Goal: Complete application form

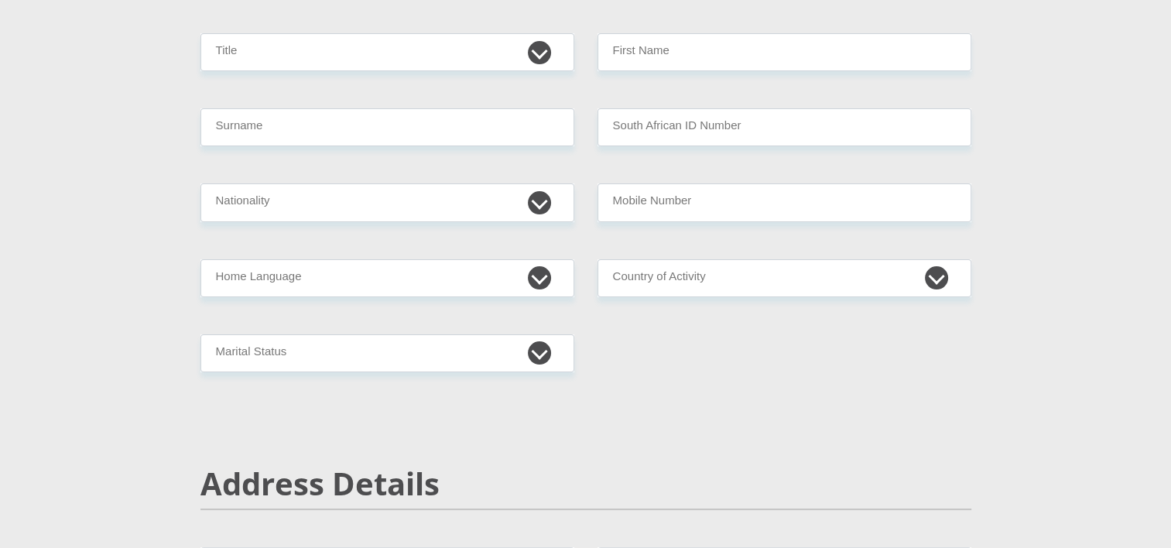
scroll to position [232, 0]
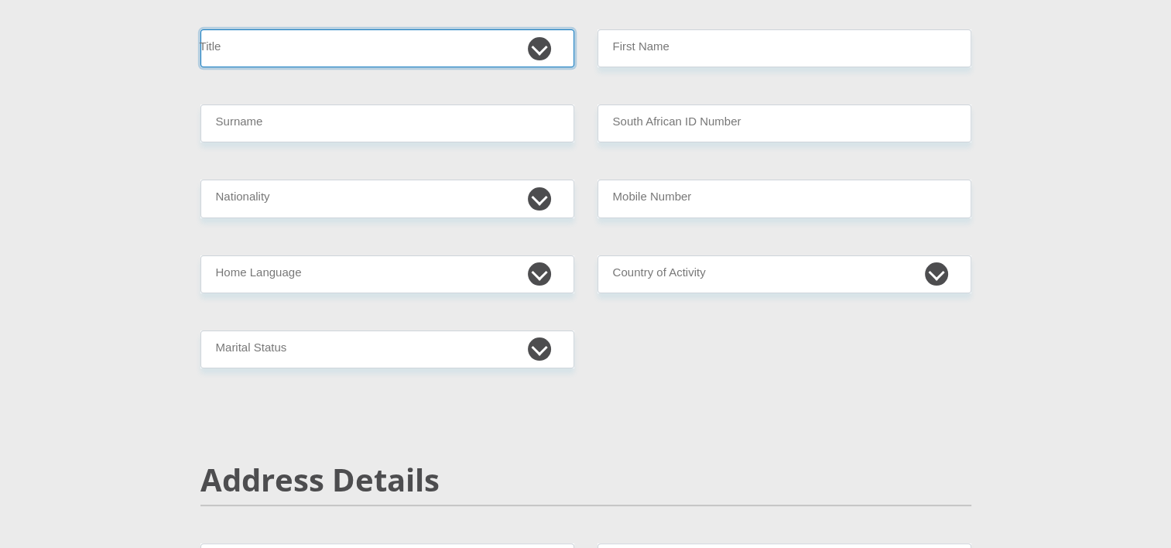
click at [295, 51] on select "Mr Ms Mrs Dr Other" at bounding box center [387, 48] width 374 height 38
select select "Ms"
click at [200, 29] on select "Mr Ms Mrs Dr Other" at bounding box center [387, 48] width 374 height 38
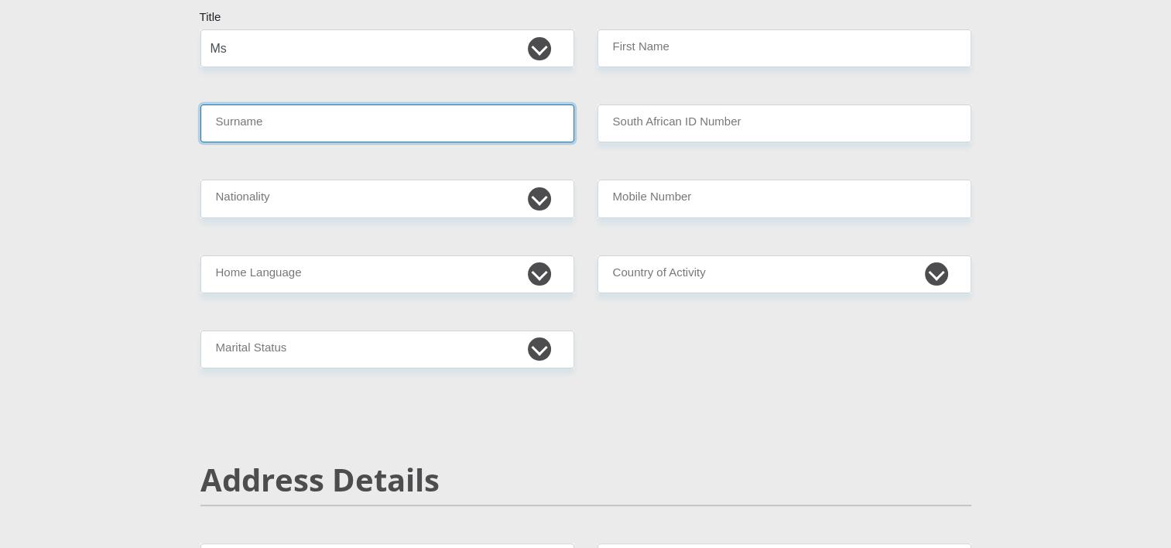
click at [255, 125] on input "Surname" at bounding box center [387, 123] width 374 height 38
type input "JOBE"
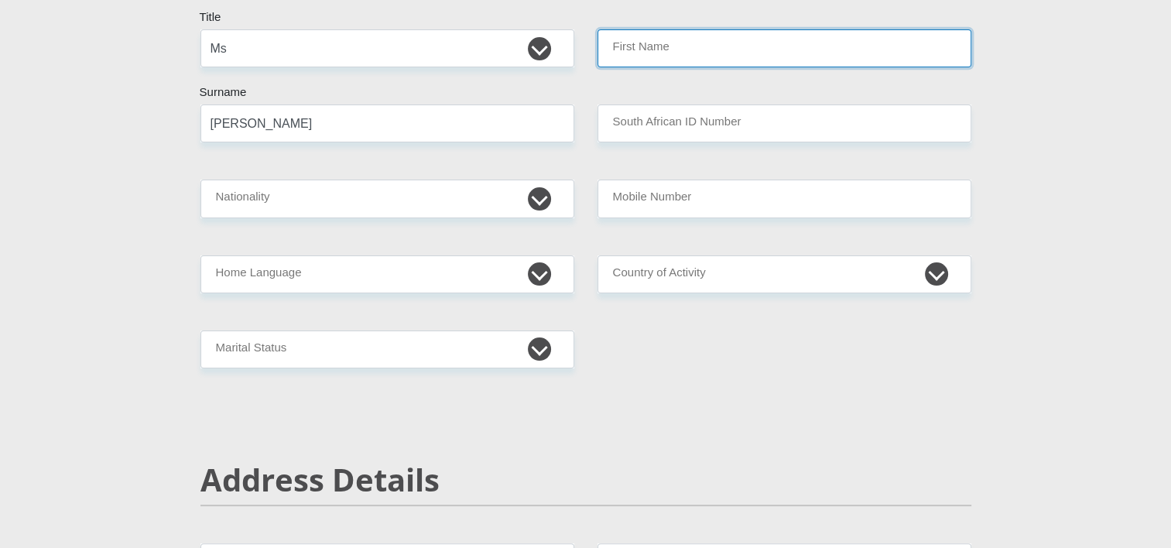
type input "MAKABONGWE"
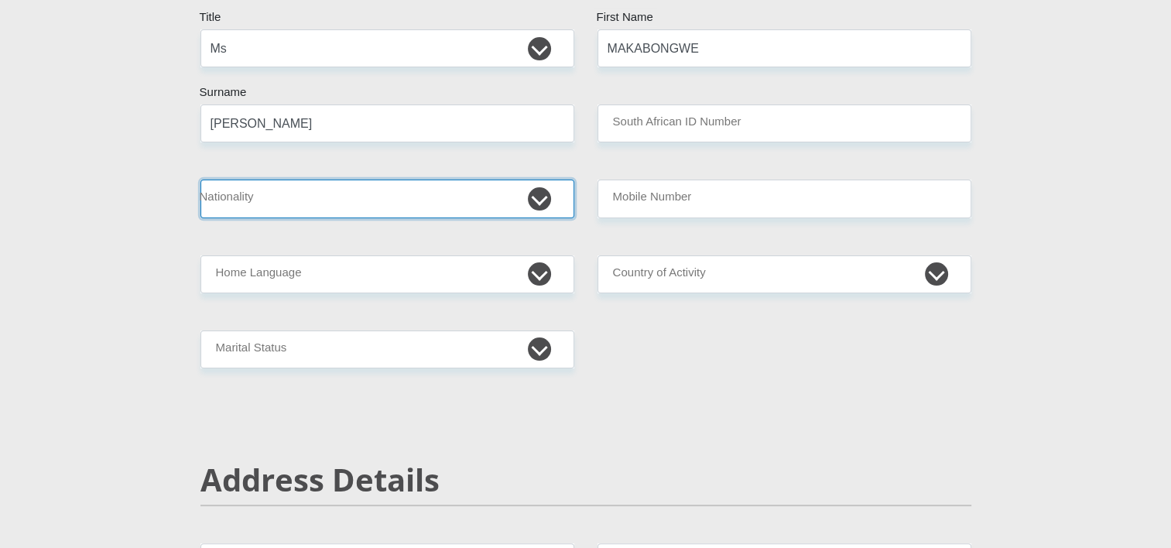
select select "ZAF"
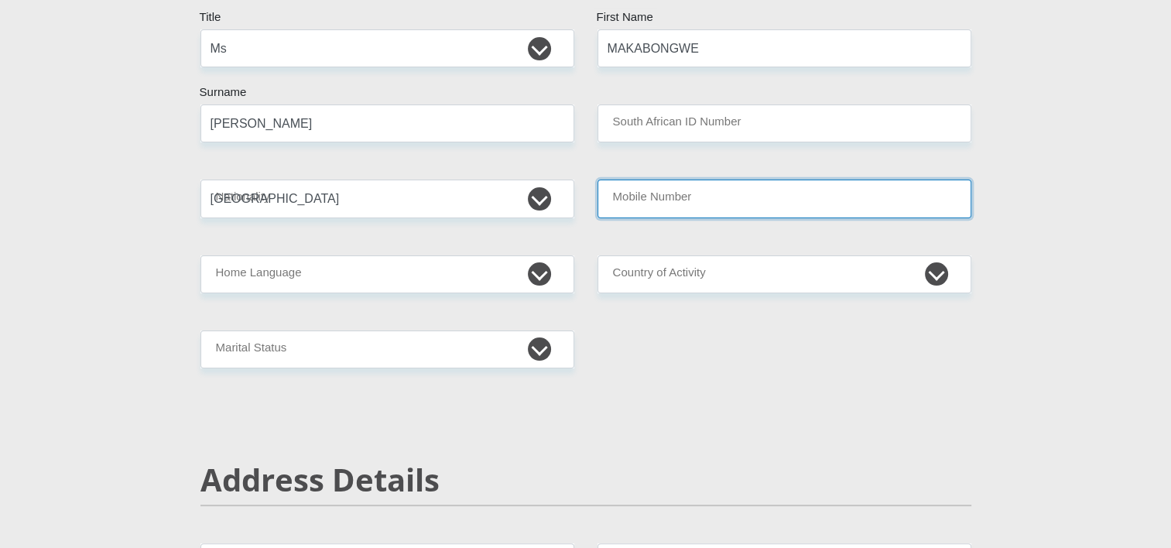
type input "0799586886"
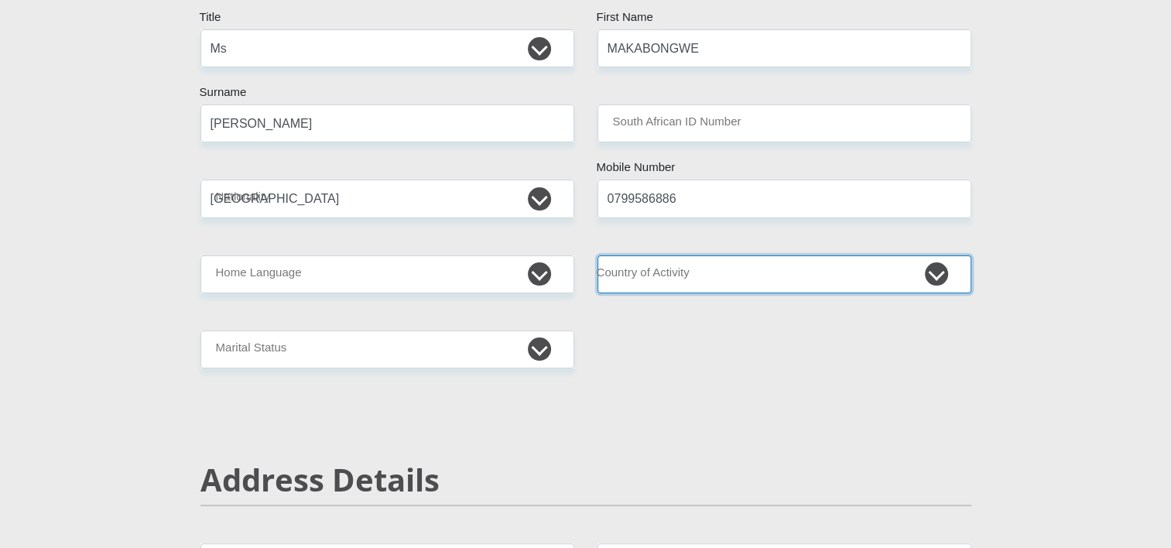
select select "ZAF"
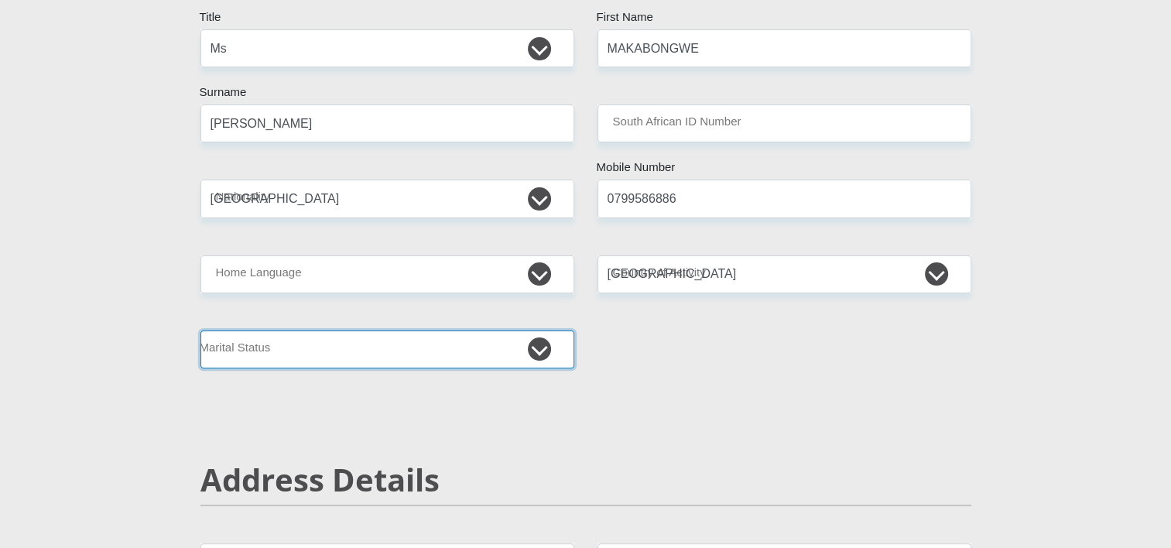
type input "1550 Sibanze street"
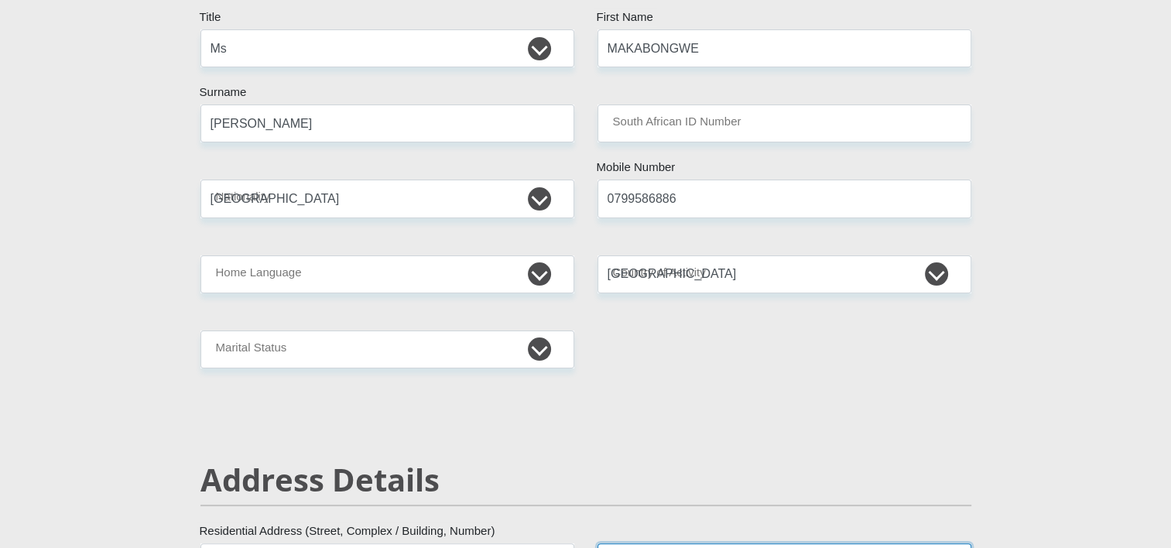
type input "Spruitview"
type input "African"
type input "3969"
select select "Gauteng"
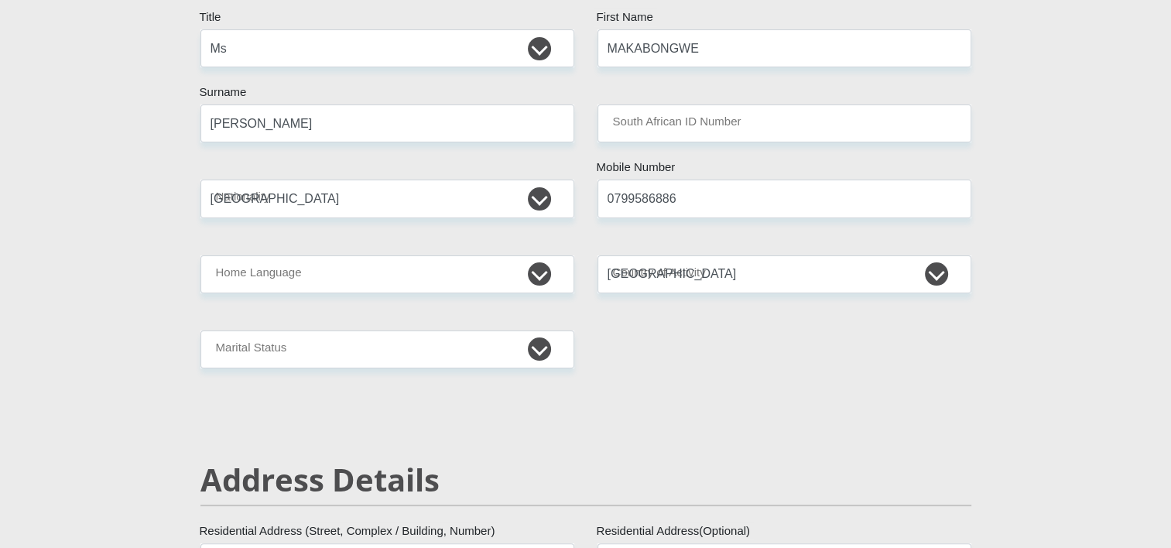
type input "makabongwe.jobe@aglubricants.co.za"
type input "Makabongwe@.1234"
type input "14400"
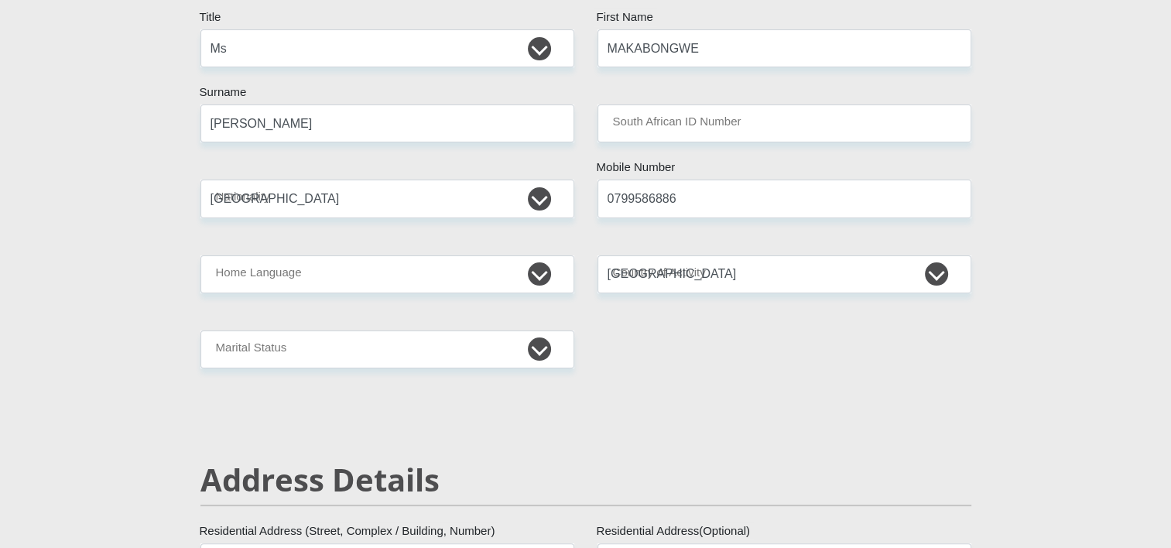
type input "12000"
type input "5000"
type input "1550"
type input "1000"
type input "200"
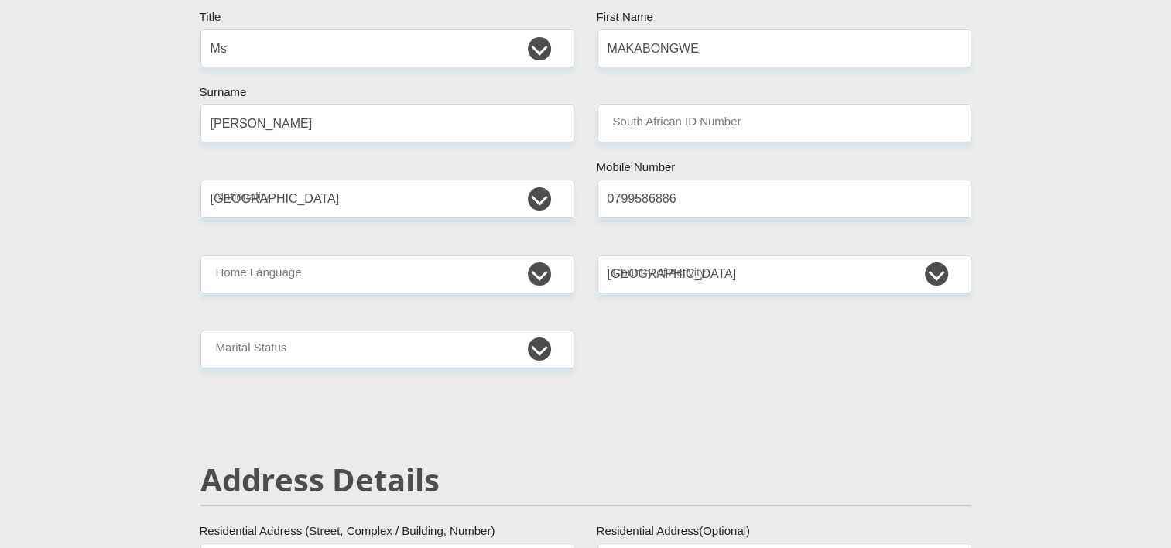
type input "0799586886"
type input "ZAKITHI"
type input "JOBE"
type input "1316494152"
type input "198765"
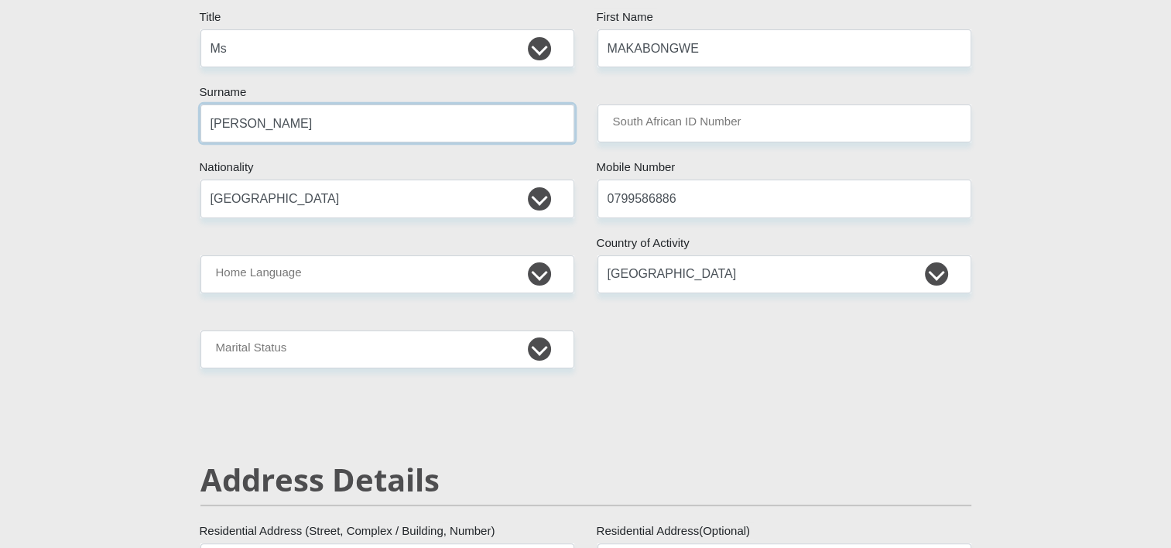
type input "NEDBANK"
type input "NEDBANK SOUTH AFRICA"
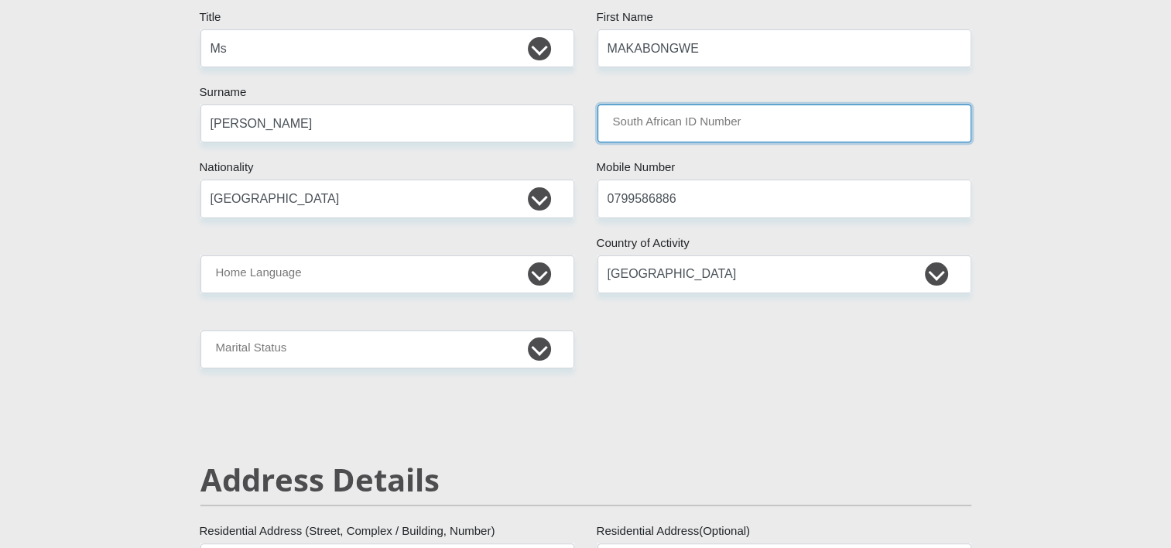
click at [704, 116] on input "South African ID Number" at bounding box center [785, 123] width 374 height 38
type input "9902280656081"
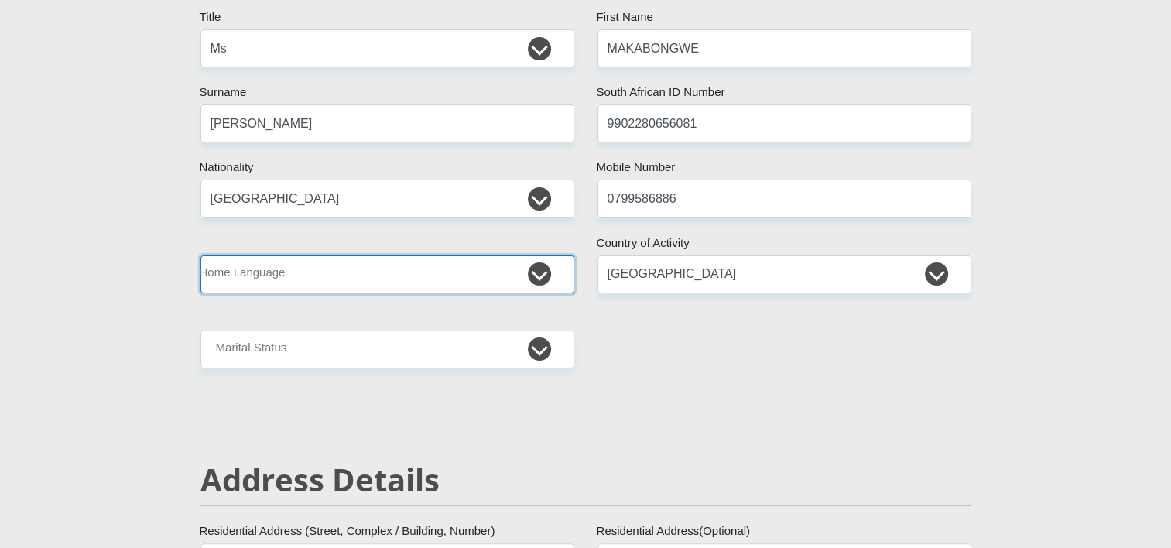
click at [272, 270] on select "Afrikaans English Sepedi South Ndebele Southern Sotho Swati Tsonga Tswana Venda…" at bounding box center [387, 274] width 374 height 38
select select "zul"
click at [200, 255] on select "Afrikaans English Sepedi South Ndebele Southern Sotho Swati Tsonga Tswana Venda…" at bounding box center [387, 274] width 374 height 38
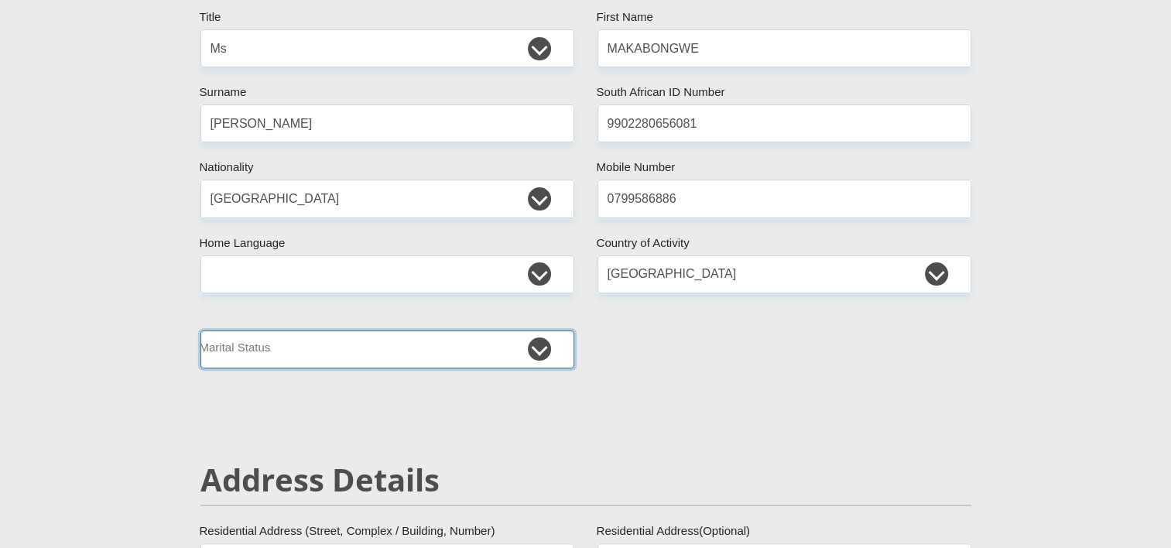
click at [241, 365] on select "Married ANC Single Divorced Widowed Married COP or Customary Law" at bounding box center [387, 349] width 374 height 38
select select "2"
click at [200, 330] on select "Married ANC Single Divorced Widowed Married COP or Customary Law" at bounding box center [387, 349] width 374 height 38
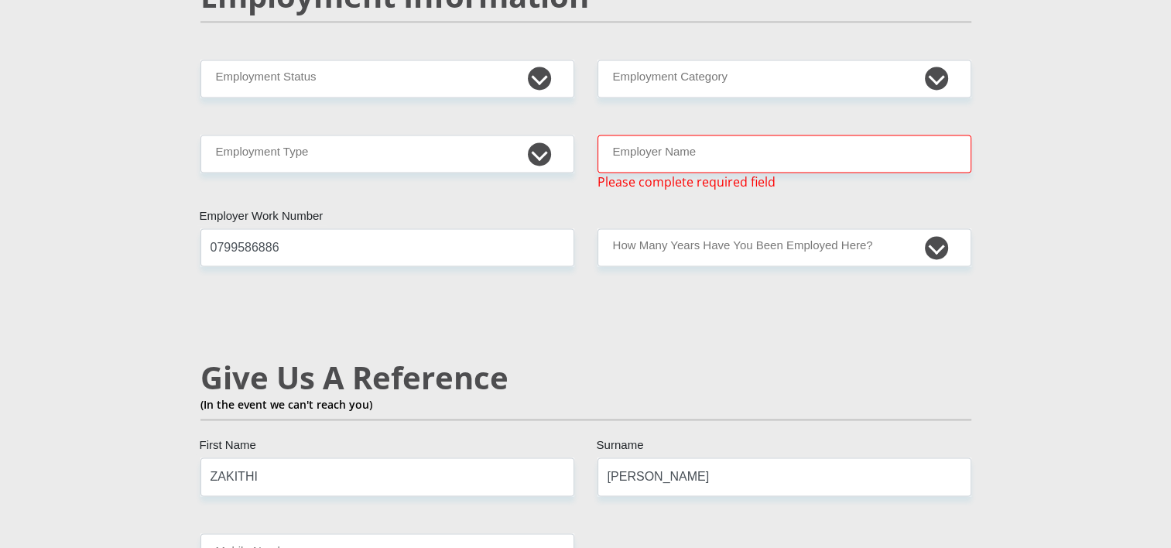
scroll to position [2322, 0]
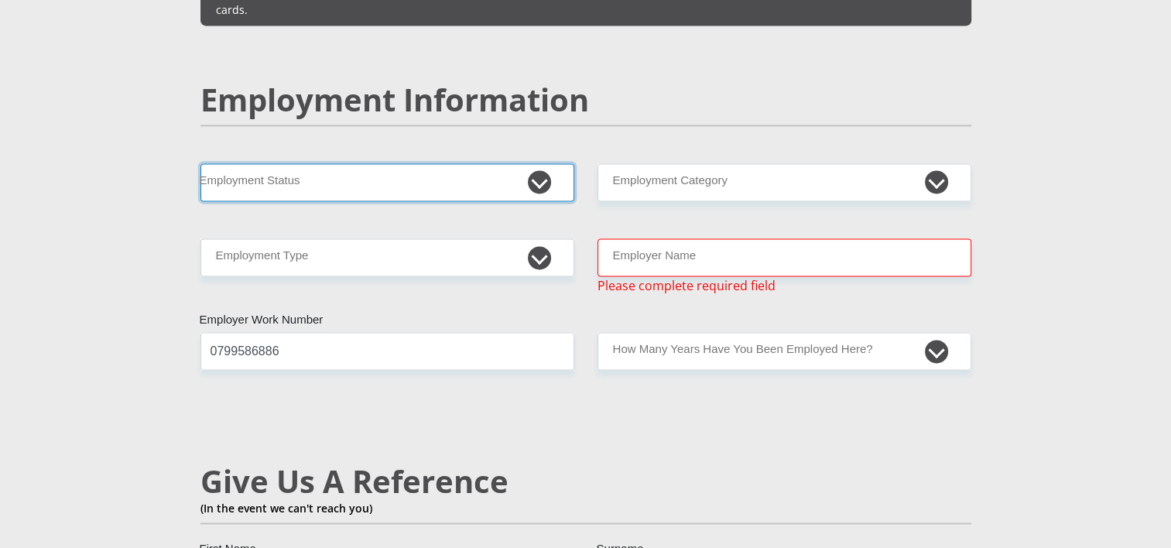
click at [297, 163] on select "Permanent/Full-time Part-time/Casual Contract Worker Self-Employed Housewife Re…" at bounding box center [387, 182] width 374 height 38
select select "1"
click at [200, 163] on select "Permanent/Full-time Part-time/Casual Contract Worker Self-Employed Housewife Re…" at bounding box center [387, 182] width 374 height 38
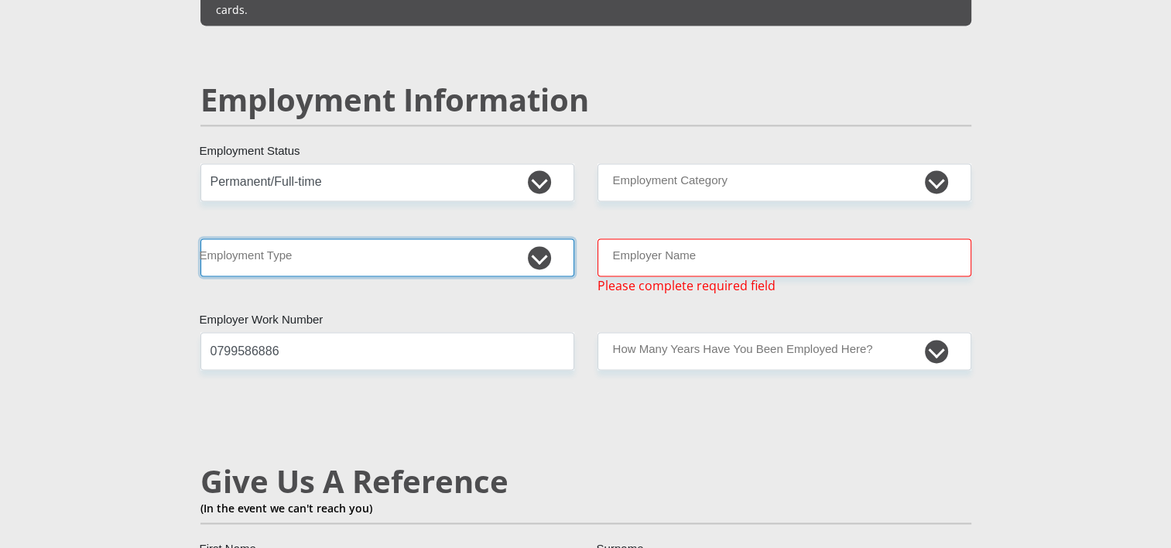
click at [290, 238] on select "College/Lecturer Craft Seller Creative Driver Executive Farmer Forces - Non Com…" at bounding box center [387, 257] width 374 height 38
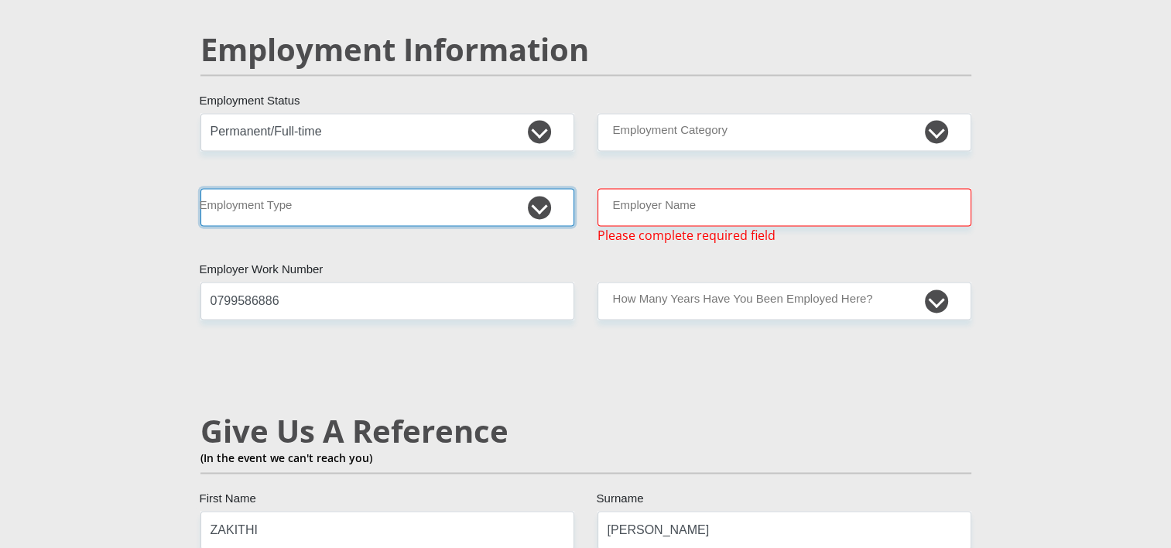
scroll to position [2399, 0]
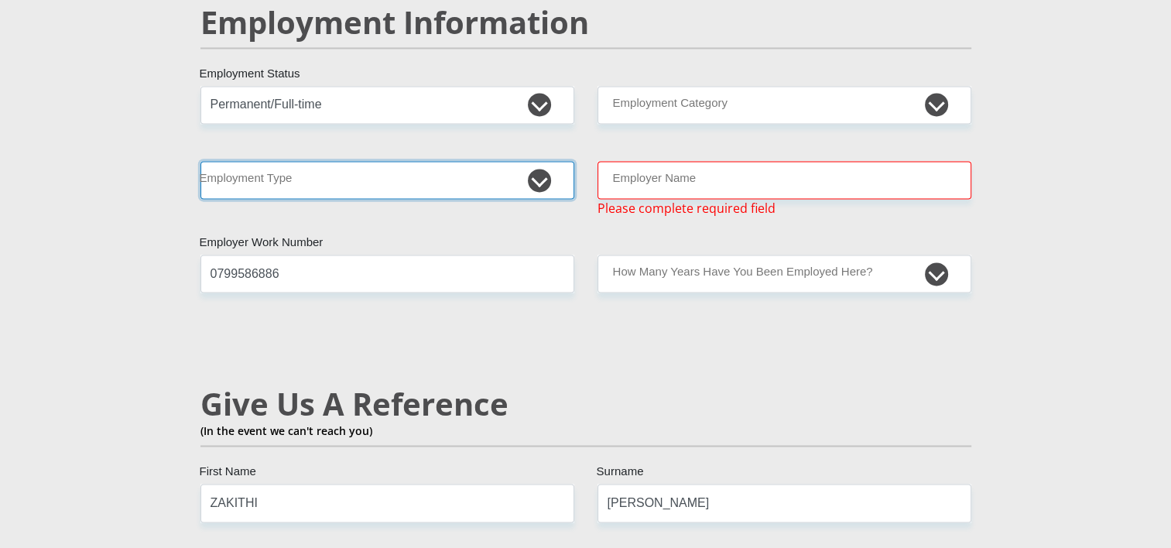
click at [339, 161] on select "College/Lecturer Craft Seller Creative Driver Executive Farmer Forces - Non Com…" at bounding box center [387, 180] width 374 height 38
select select "Production/Manufacturing"
click at [200, 161] on select "College/Lecturer Craft Seller Creative Driver Executive Farmer Forces - Non Com…" at bounding box center [387, 180] width 374 height 38
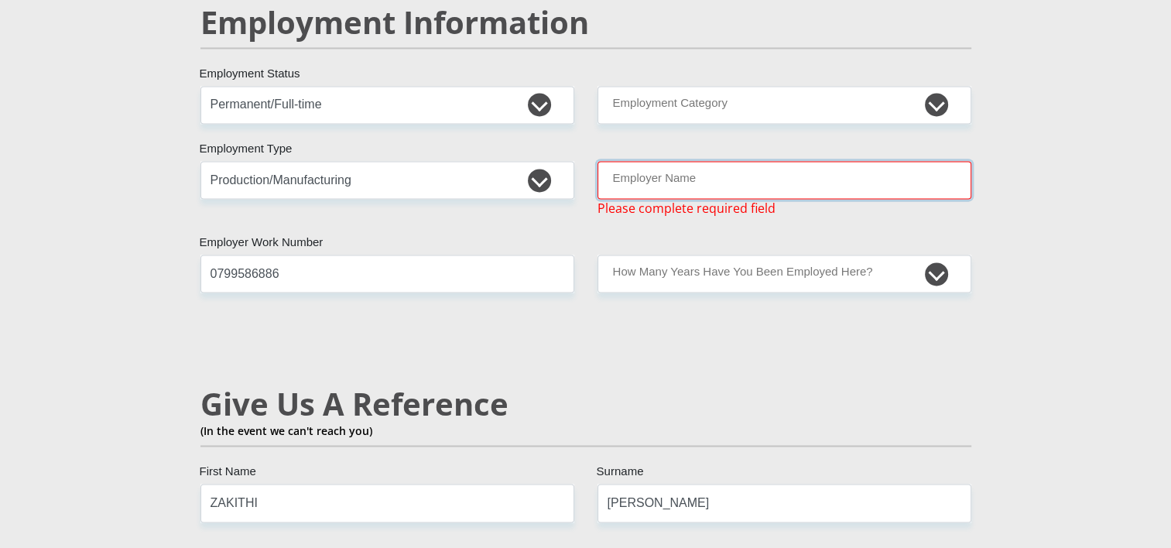
click at [738, 161] on input "Employer Name" at bounding box center [785, 180] width 374 height 38
type input "AFRICANGROUPLUBRICANTS"
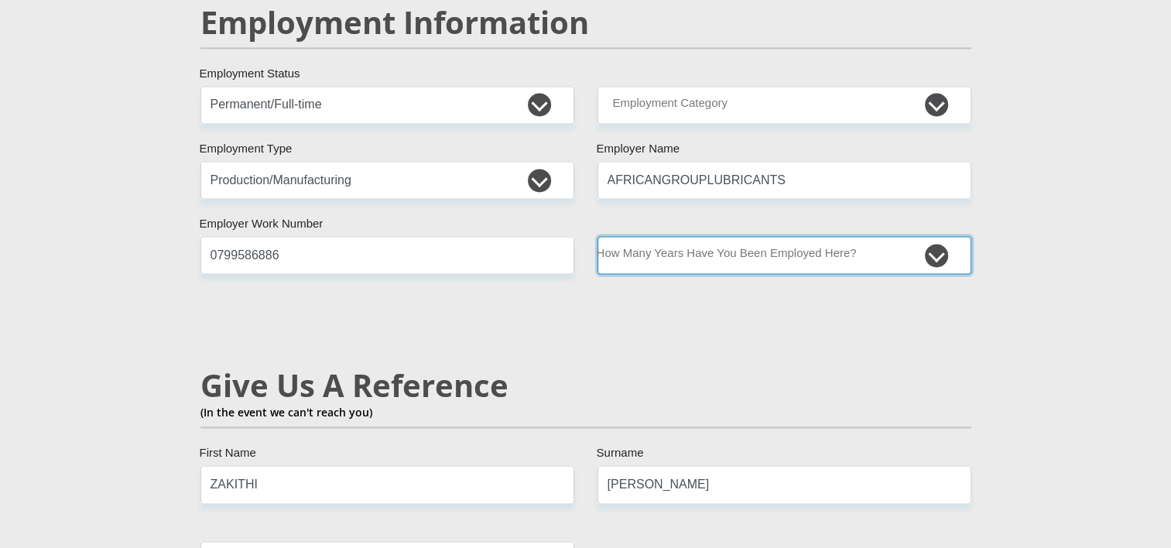
click at [693, 236] on select "less than 1 year 1-3 years 3-5 years 5+ years" at bounding box center [785, 255] width 374 height 38
select select "48"
click at [598, 236] on select "less than 1 year 1-3 years 3-5 years 5+ years" at bounding box center [785, 255] width 374 height 38
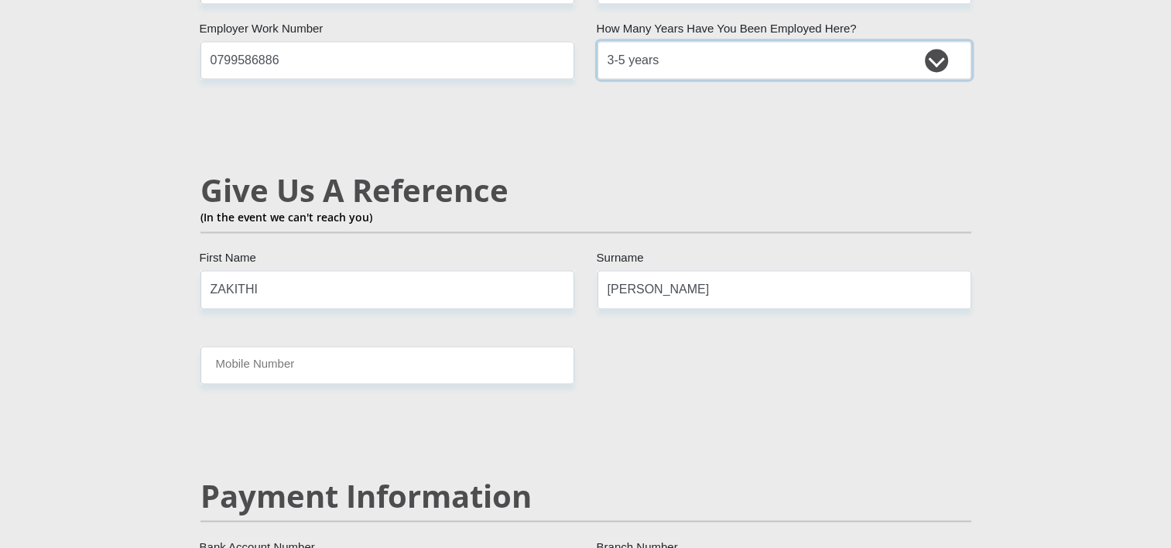
scroll to position [2632, 0]
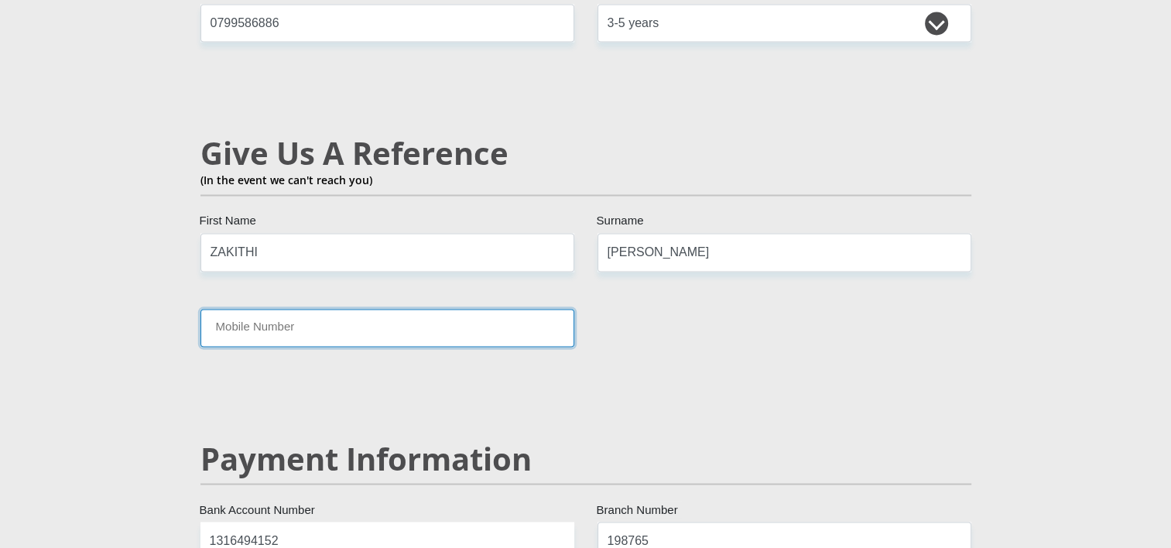
click at [361, 309] on input "Mobile Number" at bounding box center [387, 328] width 374 height 38
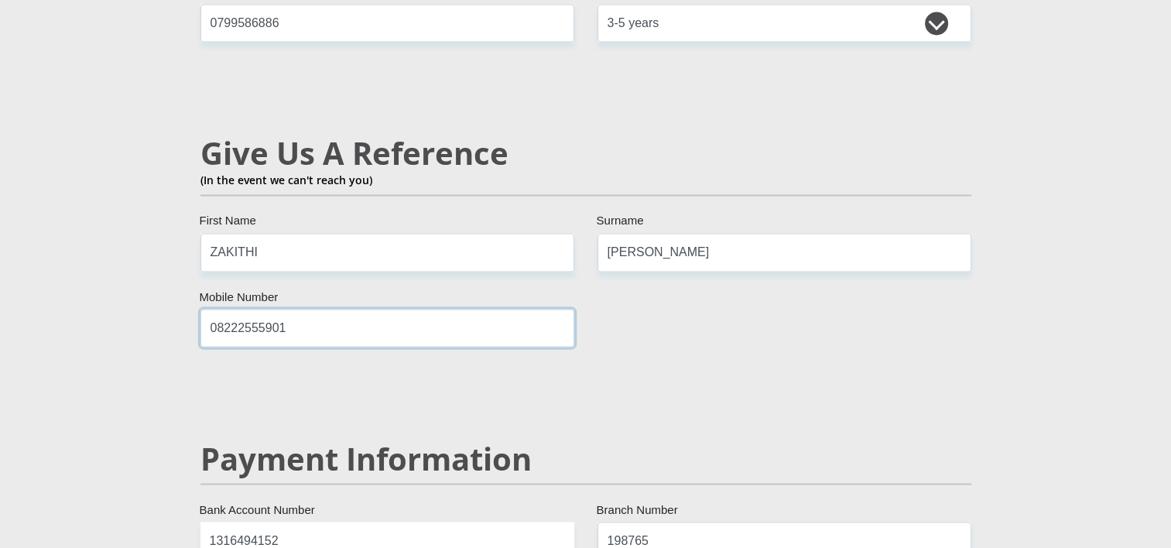
click at [231, 309] on input "08222555901" at bounding box center [387, 328] width 374 height 38
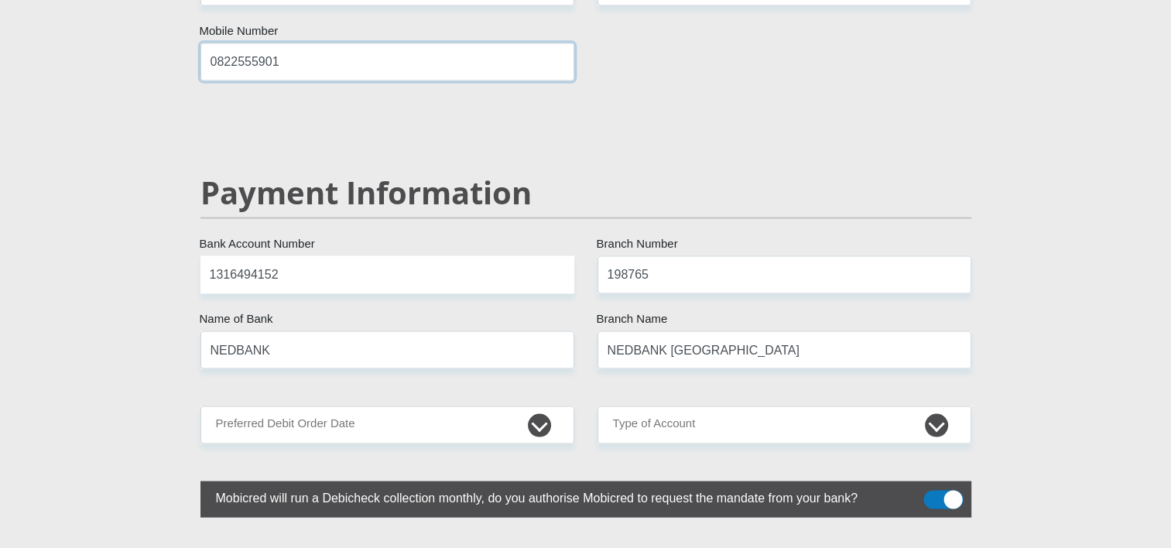
scroll to position [2941, 0]
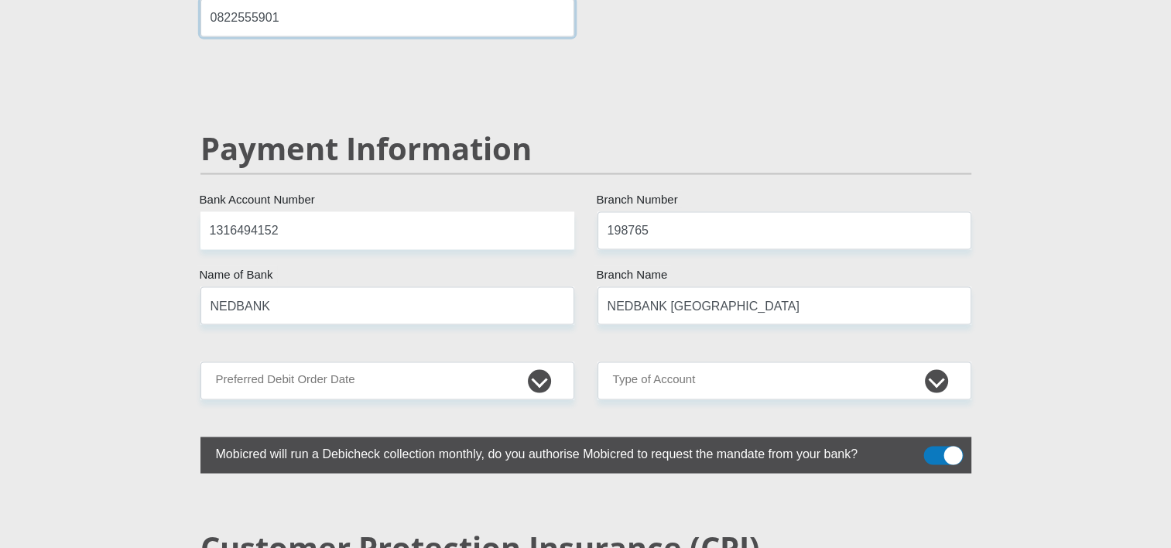
type input "0822555901"
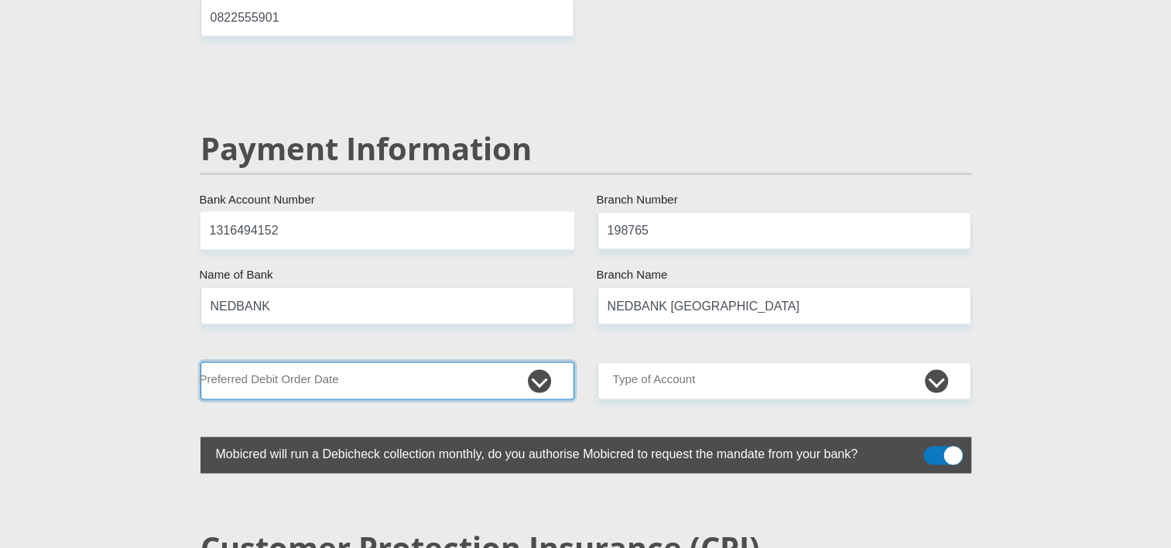
click at [312, 362] on select "1st 2nd 3rd 4th 5th 7th 18th 19th 20th 21st 22nd 23rd 24th 25th 26th 27th 28th …" at bounding box center [387, 381] width 374 height 38
select select "25"
click at [200, 362] on select "1st 2nd 3rd 4th 5th 7th 18th 19th 20th 21st 22nd 23rd 24th 25th 26th 27th 28th …" at bounding box center [387, 381] width 374 height 38
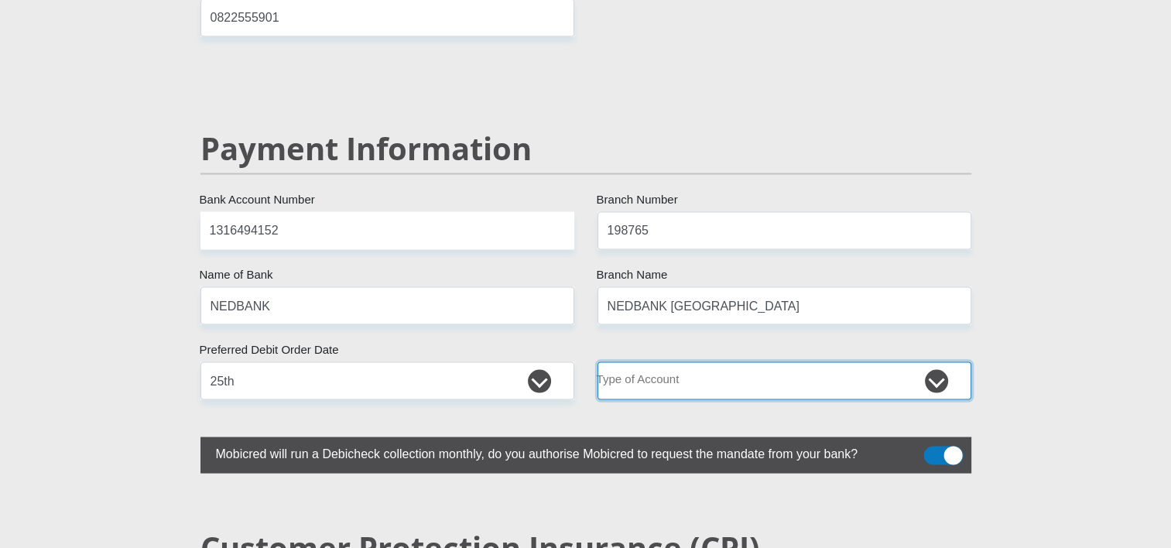
click at [693, 362] on select "Cheque Savings" at bounding box center [785, 381] width 374 height 38
select select "CUR"
click at [598, 362] on select "Cheque Savings" at bounding box center [785, 381] width 374 height 38
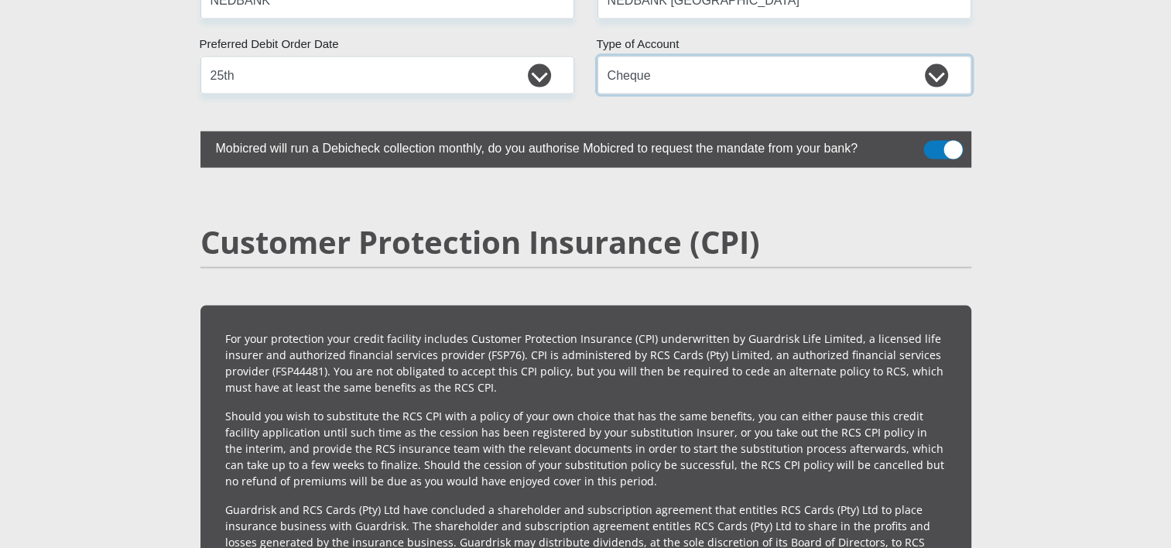
scroll to position [3483, 0]
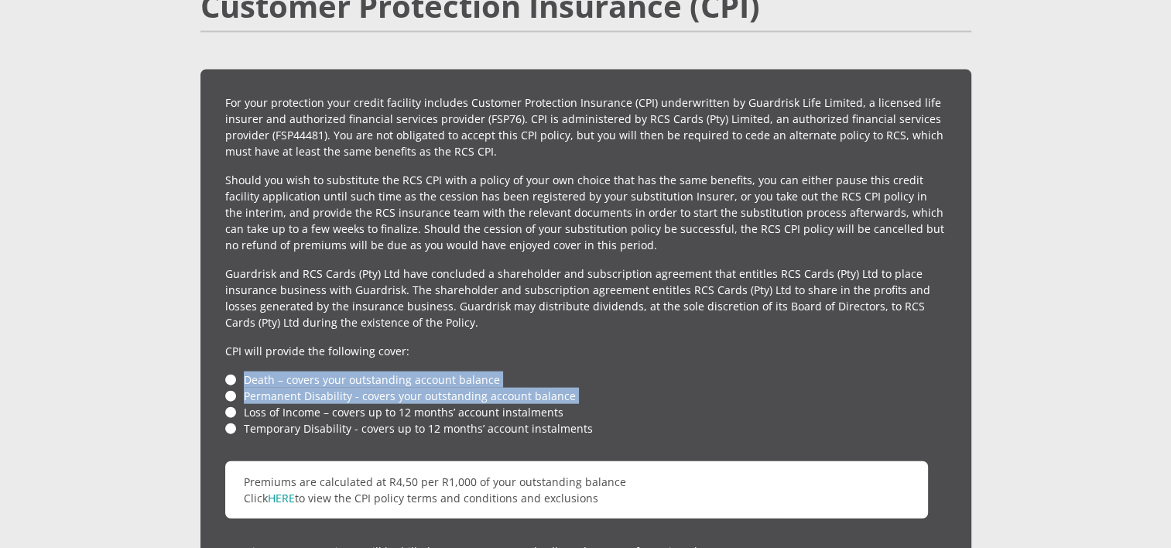
drag, startPoint x: 231, startPoint y: 349, endPoint x: 231, endPoint y: 375, distance: 25.6
click at [231, 375] on ul "Death – covers your outstanding account balance Permanent Disability - covers y…" at bounding box center [585, 404] width 721 height 65
drag, startPoint x: 231, startPoint y: 375, endPoint x: 522, endPoint y: 327, distance: 294.9
click at [522, 327] on div "For your protection your credit facility includes Customer Protection Insurance…" at bounding box center [585, 394] width 771 height 649
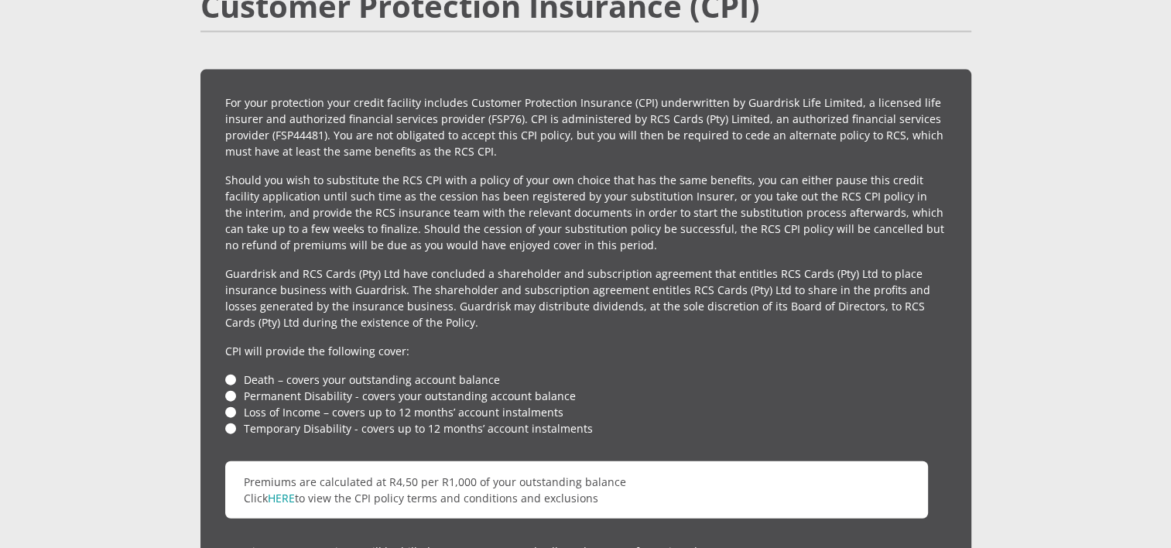
click at [557, 294] on div "For your protection your credit facility includes Customer Protection Insurance…" at bounding box center [585, 394] width 771 height 649
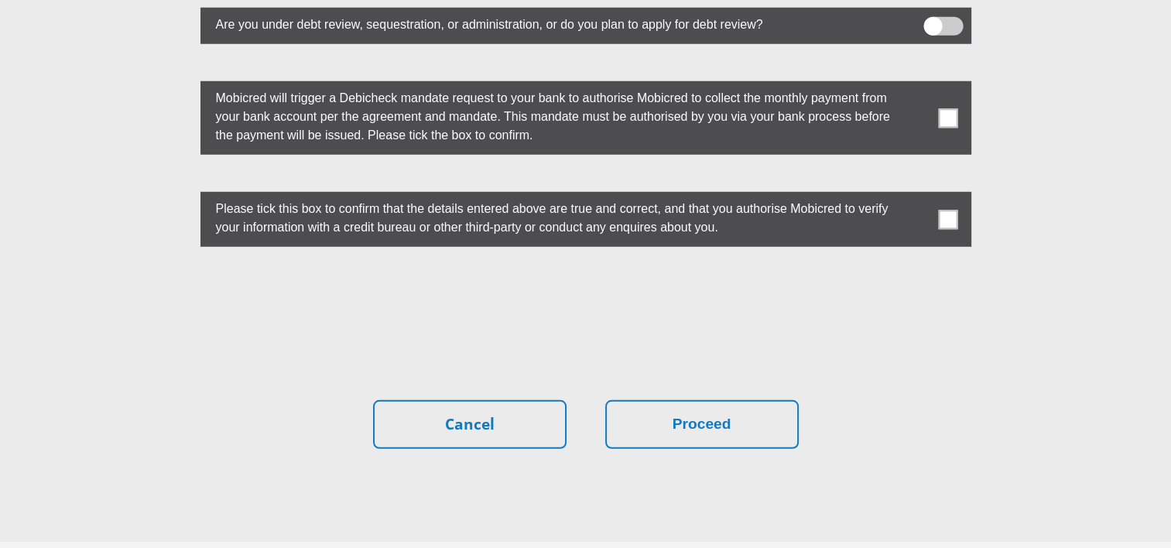
scroll to position [4334, 0]
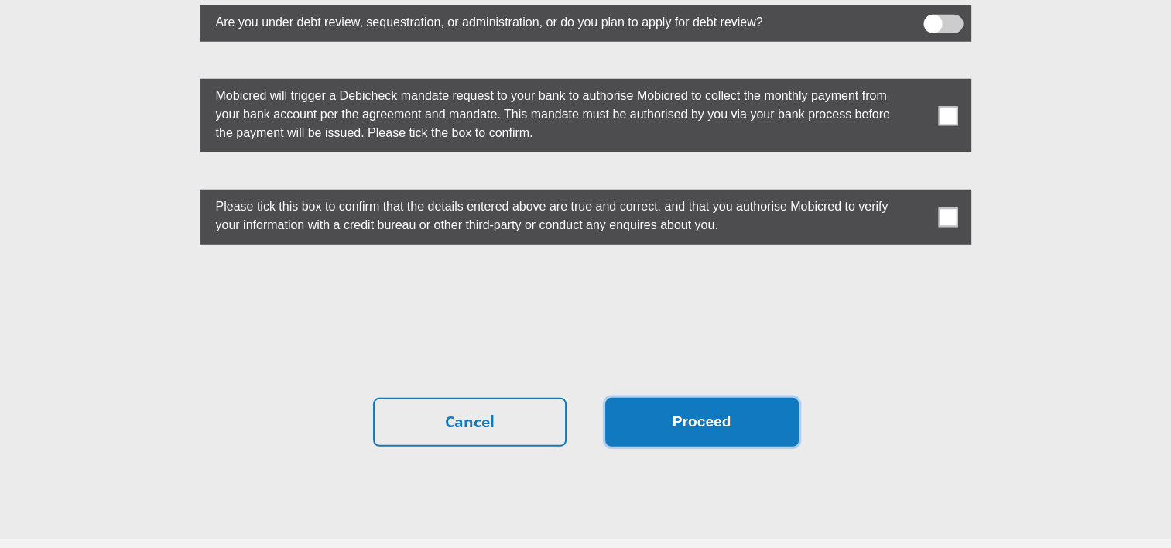
click at [704, 398] on button "Proceed" at bounding box center [701, 422] width 193 height 49
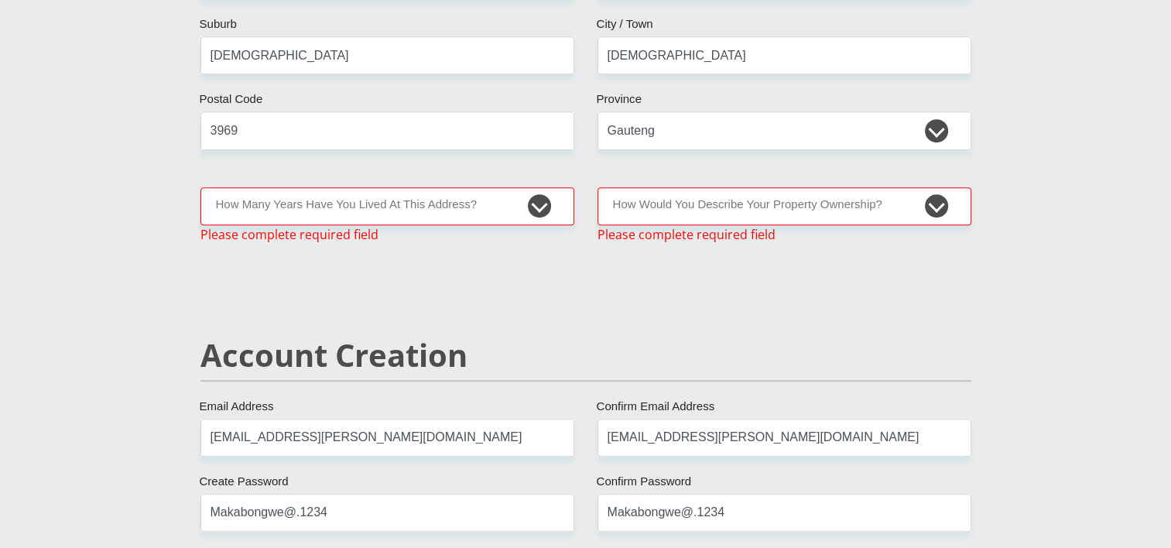
scroll to position [806, 0]
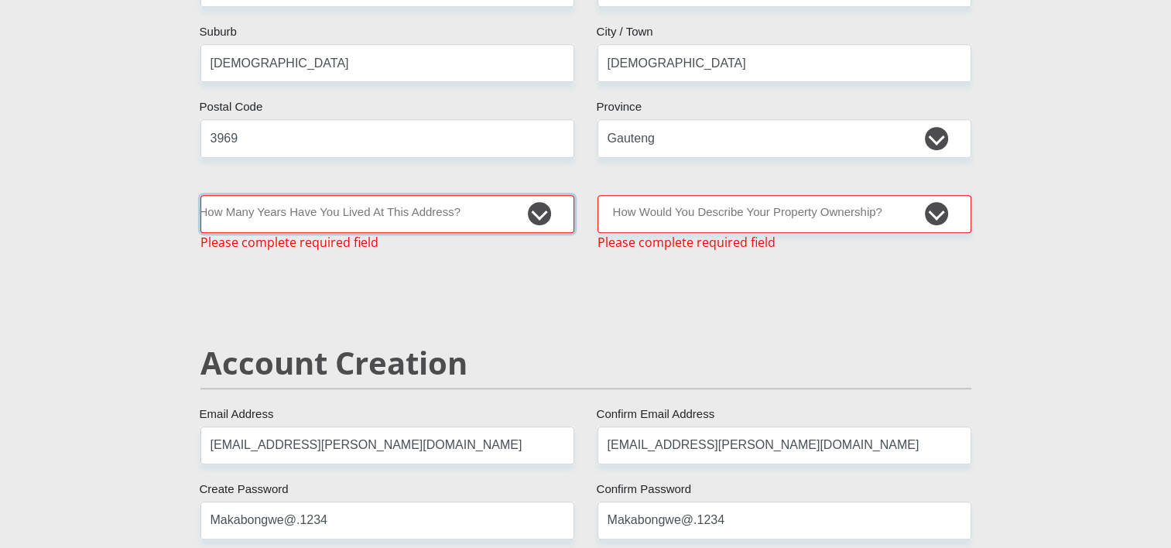
click at [375, 217] on select "less than 1 year 1-3 years 3-5 years 5+ years" at bounding box center [387, 214] width 374 height 38
select select "2"
click at [200, 195] on select "less than 1 year 1-3 years 3-5 years 5+ years" at bounding box center [387, 214] width 374 height 38
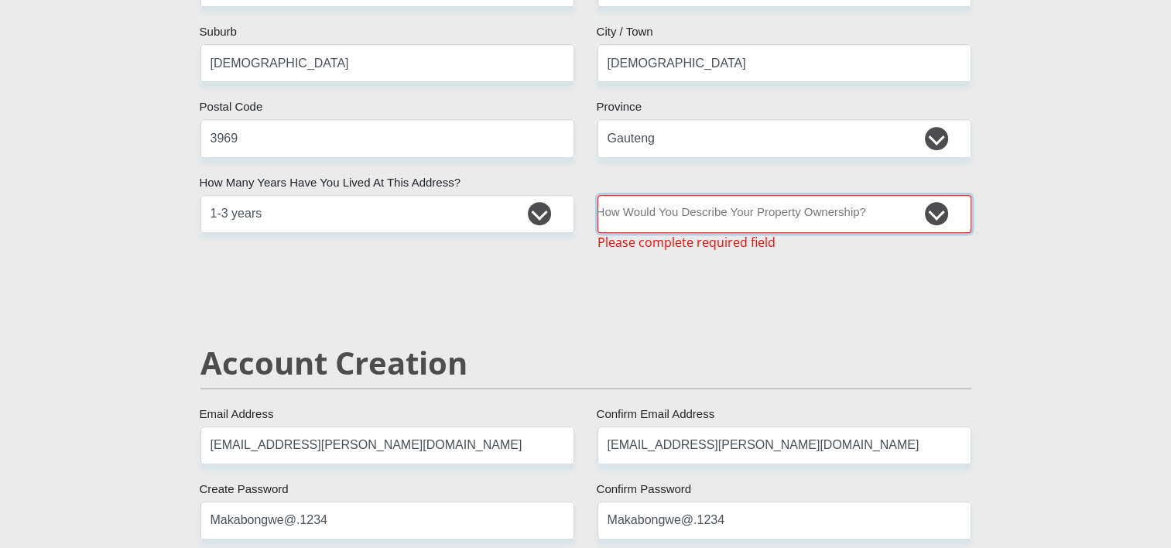
click at [660, 210] on select "Owned Rented Family Owned Company Dwelling" at bounding box center [785, 214] width 374 height 38
select select "parents"
click at [598, 195] on select "Owned Rented Family Owned Company Dwelling" at bounding box center [785, 214] width 374 height 38
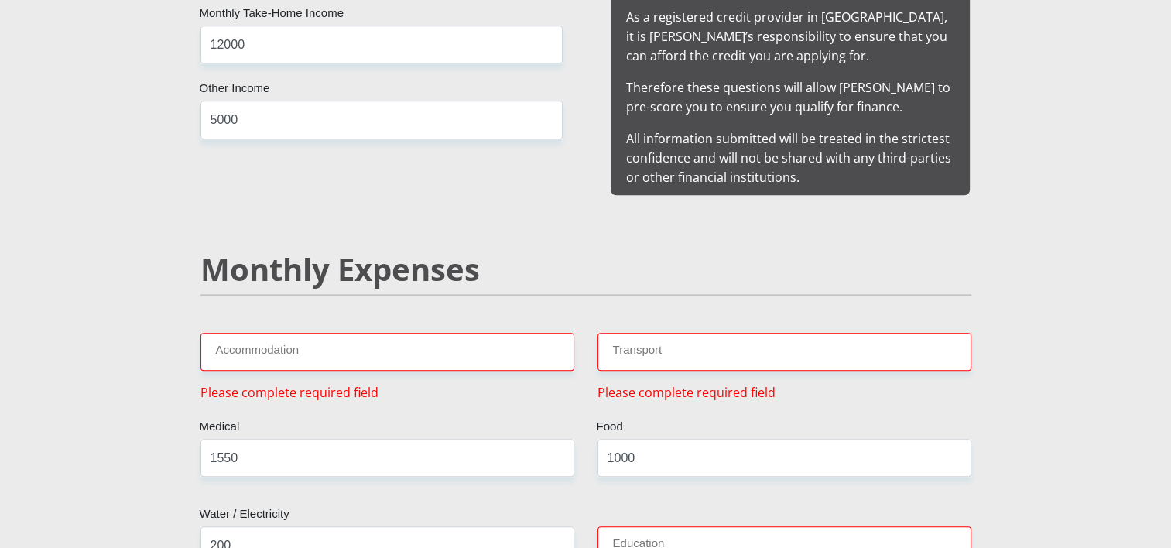
scroll to position [1658, 0]
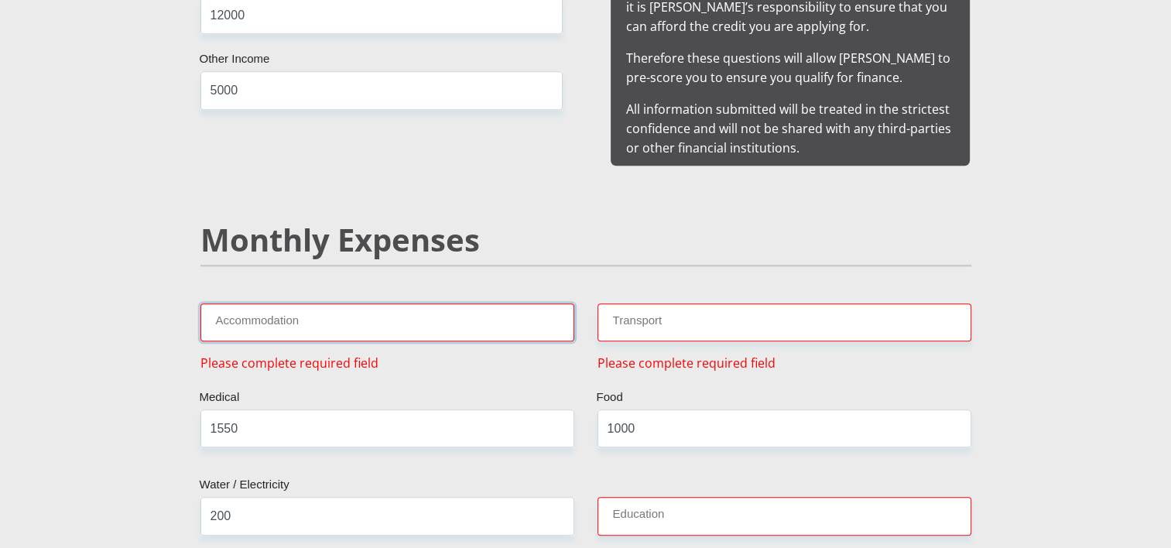
click at [296, 306] on input "Accommodation" at bounding box center [387, 322] width 374 height 38
type input "0"
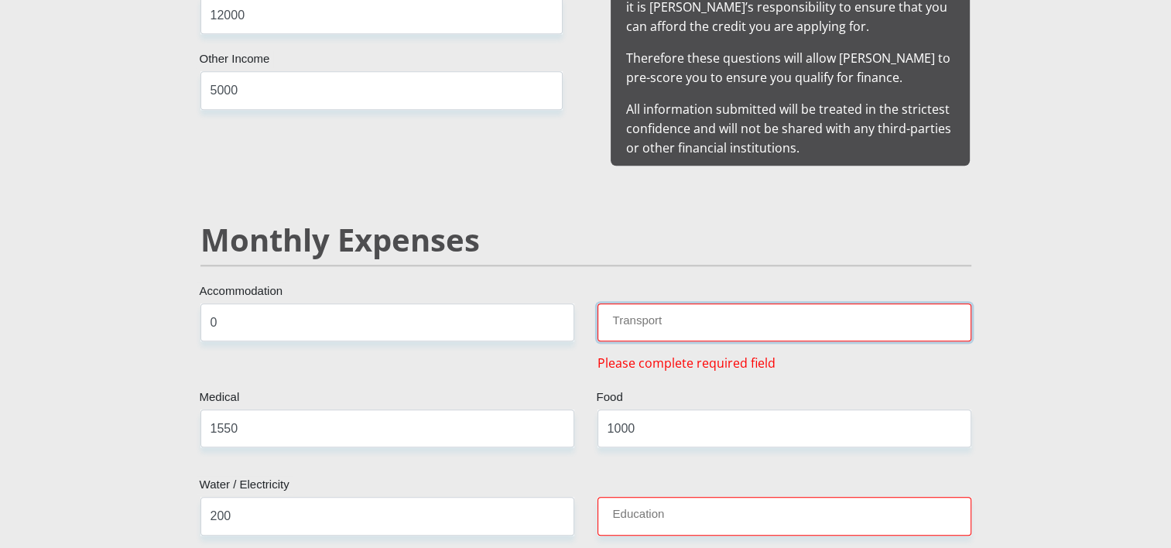
click at [731, 303] on input "Transport" at bounding box center [785, 322] width 374 height 38
type input "1000"
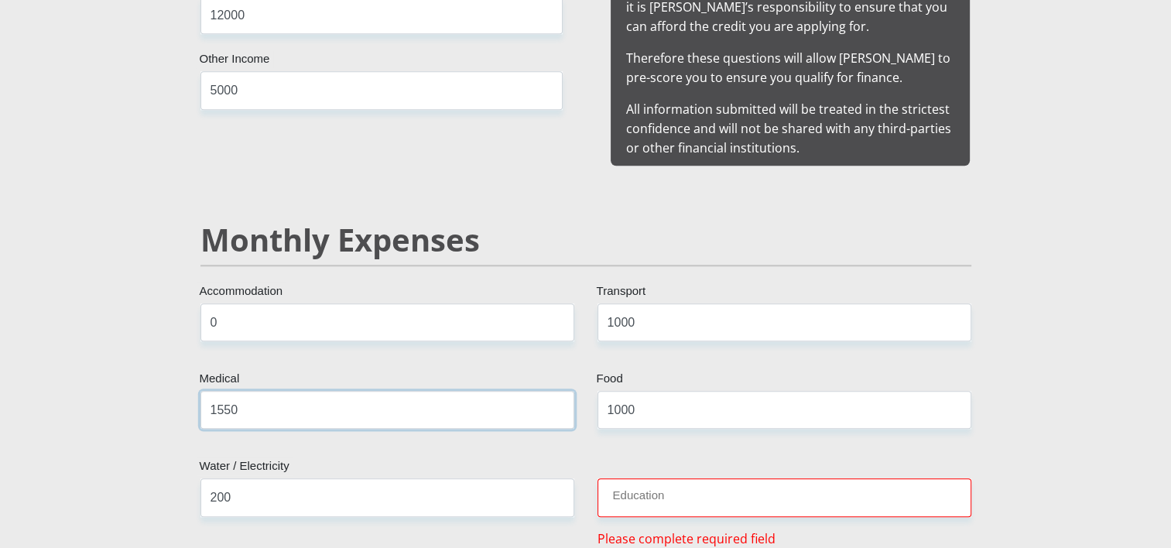
click at [270, 392] on input "1550" at bounding box center [387, 410] width 374 height 38
type input "1"
type input "0"
click at [638, 478] on input "Education" at bounding box center [785, 497] width 374 height 38
type input "0"
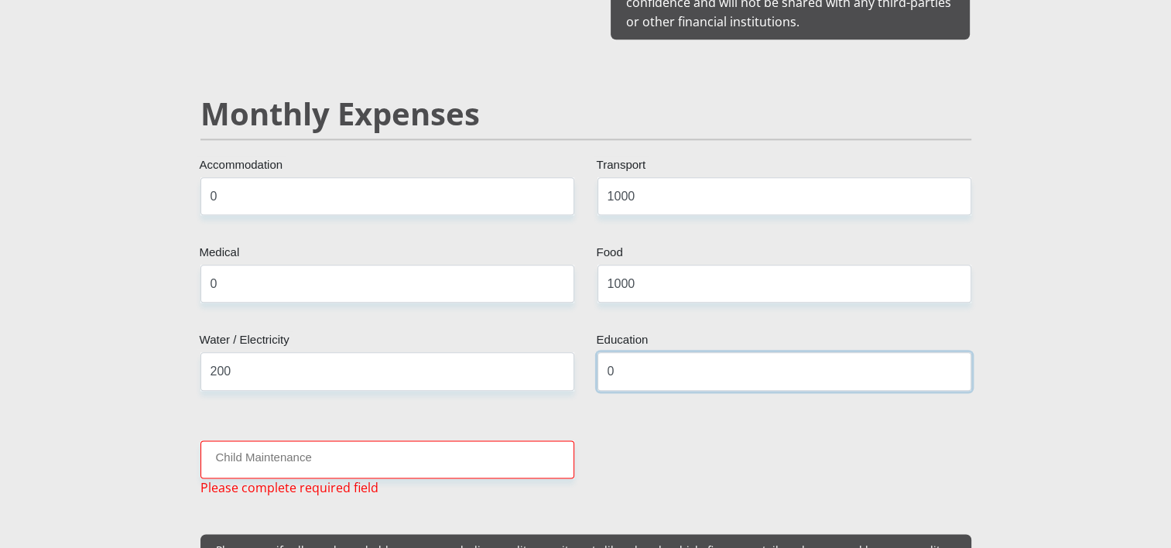
scroll to position [1967, 0]
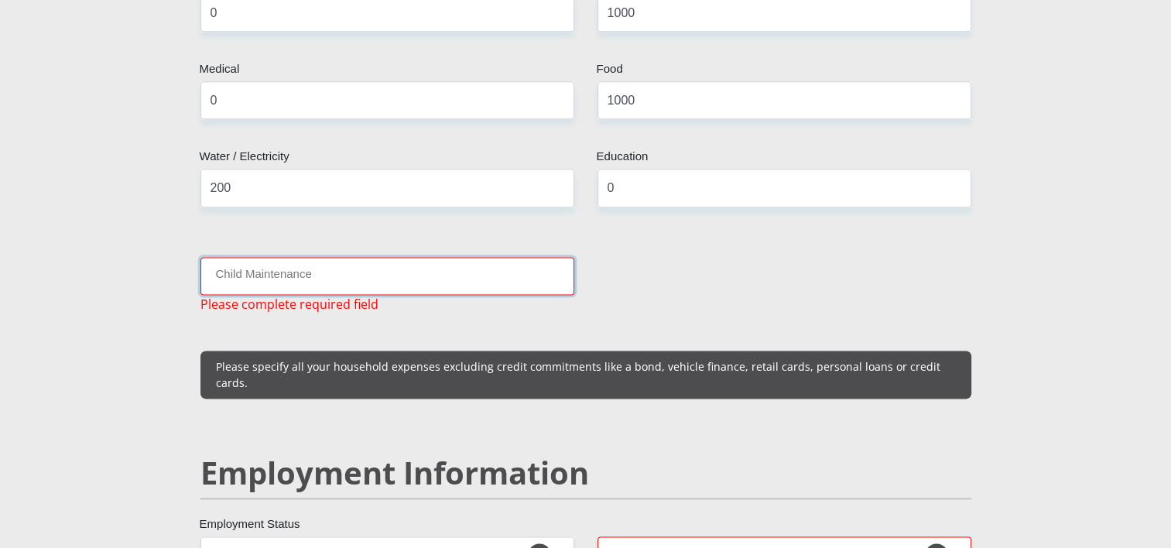
click at [292, 261] on input "Child Maintenance" at bounding box center [387, 276] width 374 height 38
type input "0"
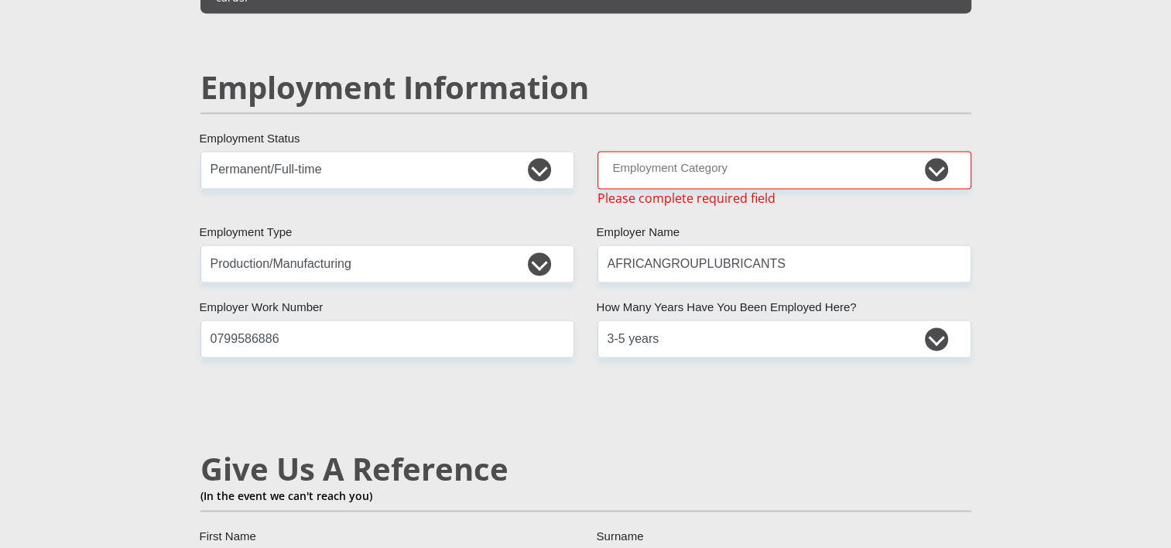
scroll to position [2354, 0]
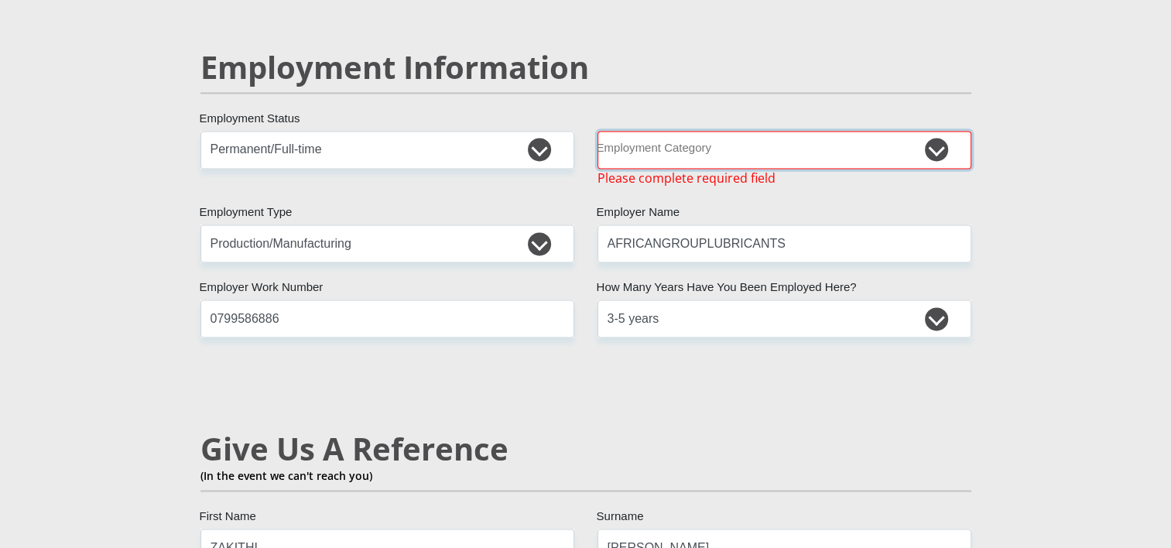
click at [693, 131] on select "AGRICULTURE ALCOHOL & TOBACCO CONSTRUCTION MATERIALS METALLURGY EQUIPMENT FOR R…" at bounding box center [785, 150] width 374 height 38
select select "20"
click at [598, 131] on select "AGRICULTURE ALCOHOL & TOBACCO CONSTRUCTION MATERIALS METALLURGY EQUIPMENT FOR R…" at bounding box center [785, 150] width 374 height 38
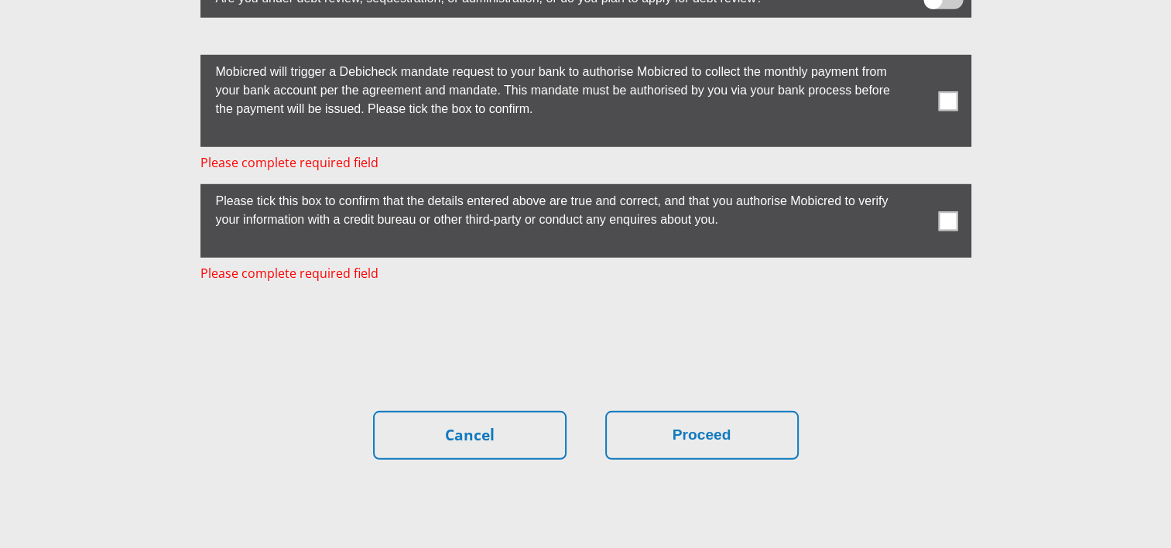
scroll to position [4258, 0]
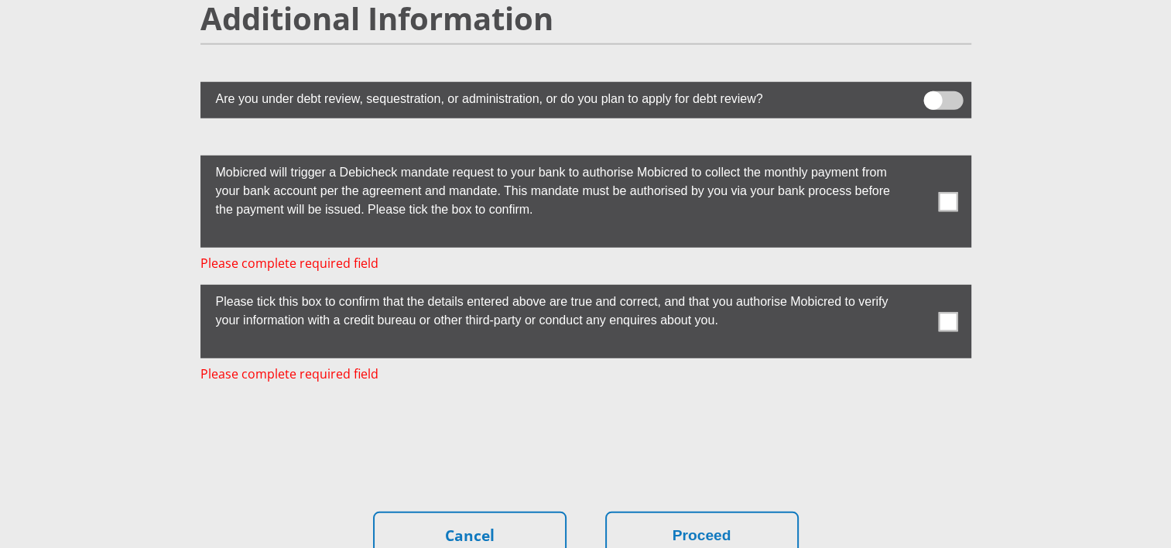
click at [950, 192] on span at bounding box center [947, 201] width 19 height 19
click at [917, 159] on input "checkbox" at bounding box center [917, 159] width 0 height 0
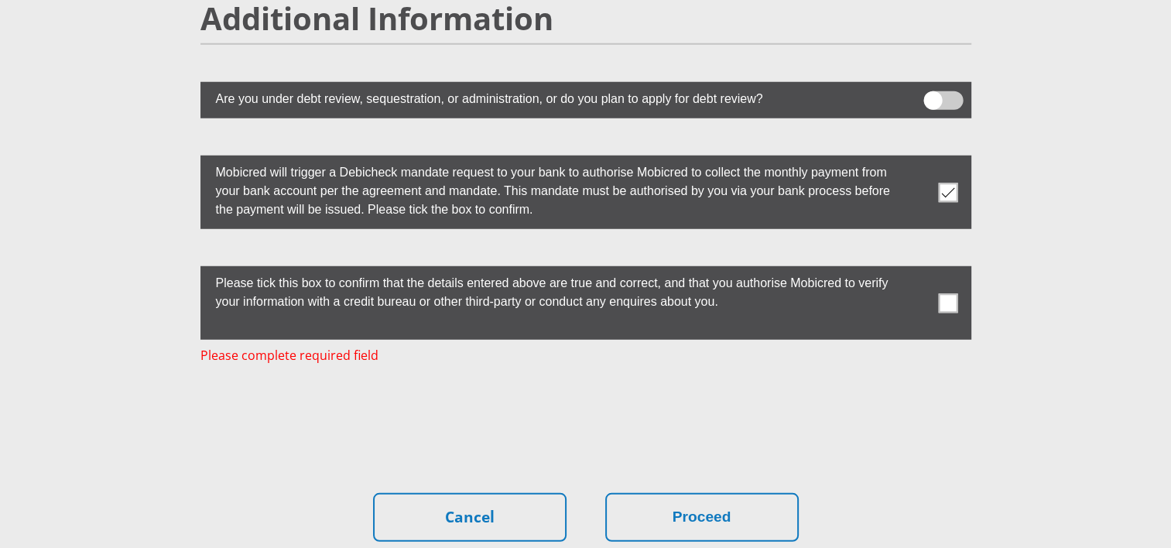
click at [943, 293] on span at bounding box center [947, 302] width 19 height 19
click at [917, 270] on input "checkbox" at bounding box center [917, 270] width 0 height 0
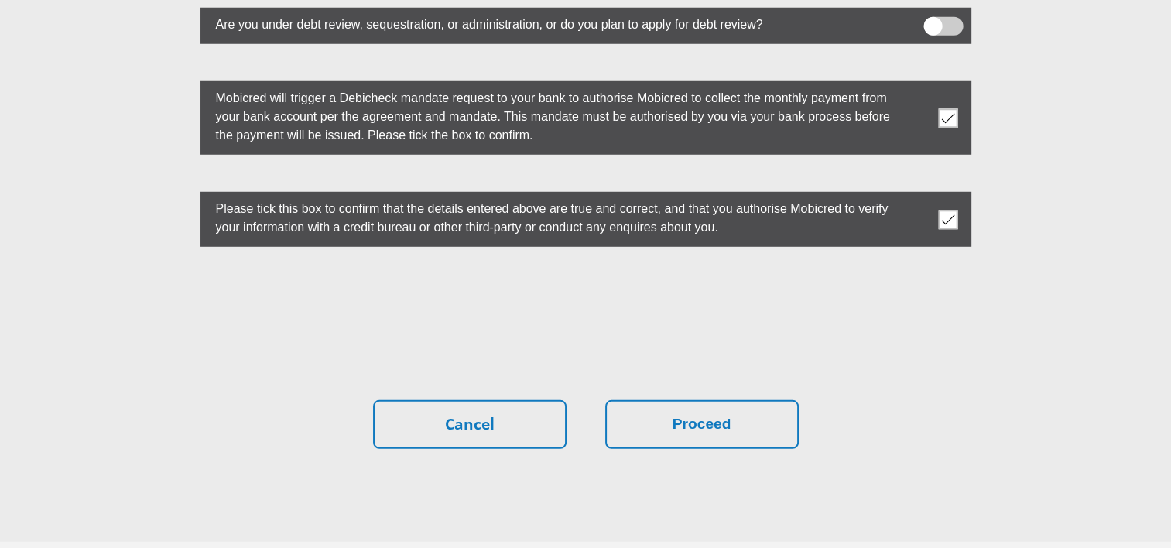
scroll to position [4375, 0]
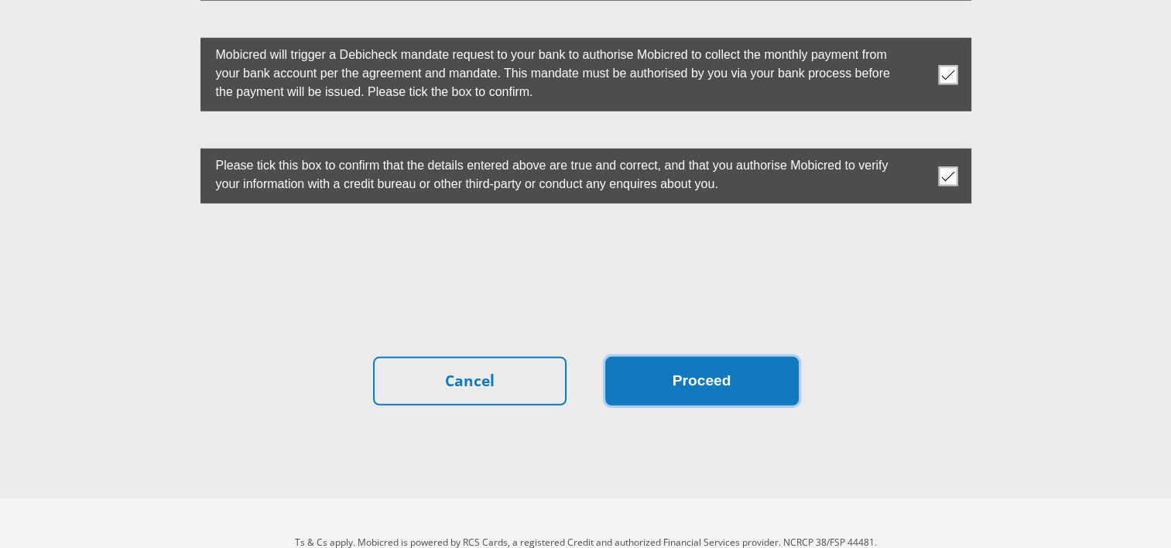
click at [674, 357] on button "Proceed" at bounding box center [701, 381] width 193 height 49
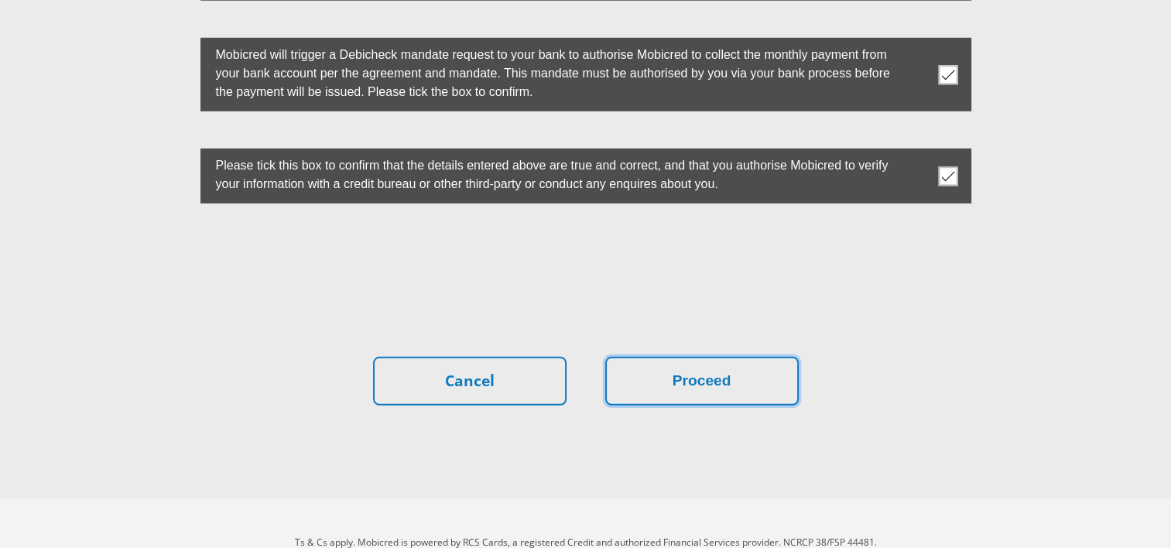
scroll to position [0, 0]
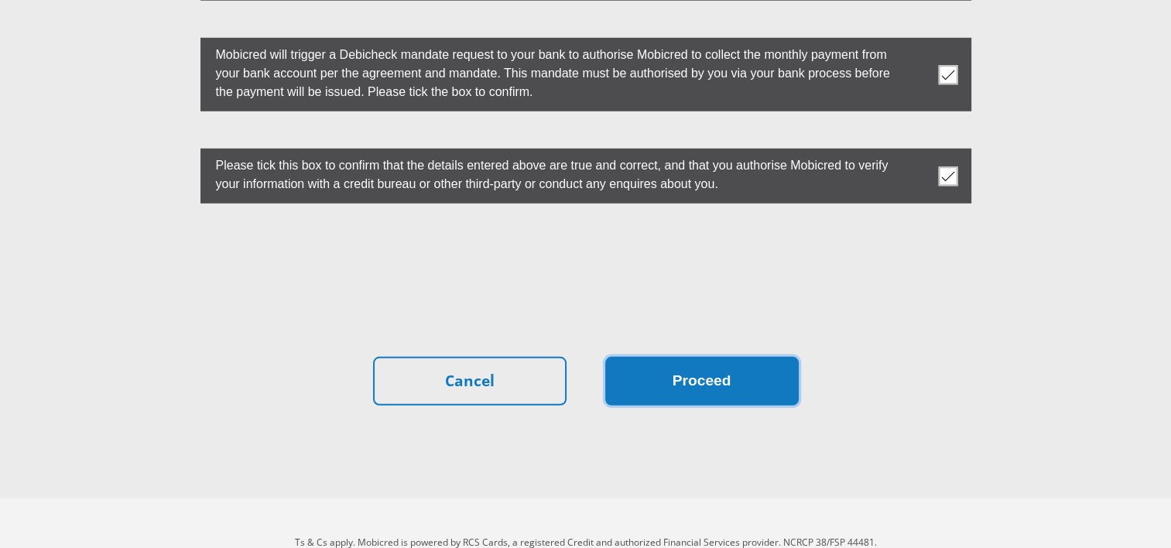
click at [697, 357] on button "Proceed" at bounding box center [701, 381] width 193 height 49
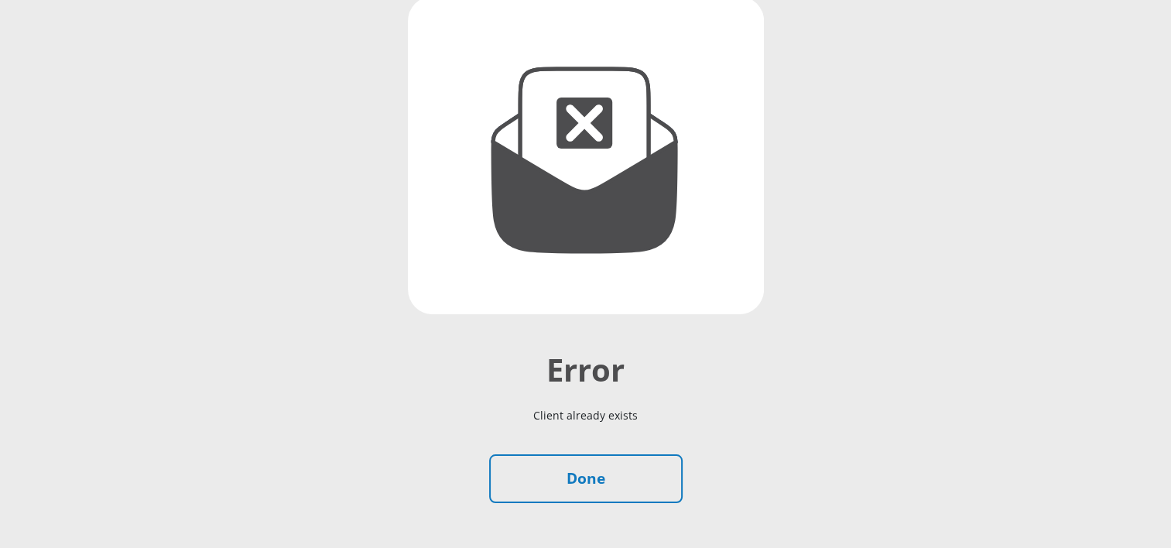
scroll to position [232, 0]
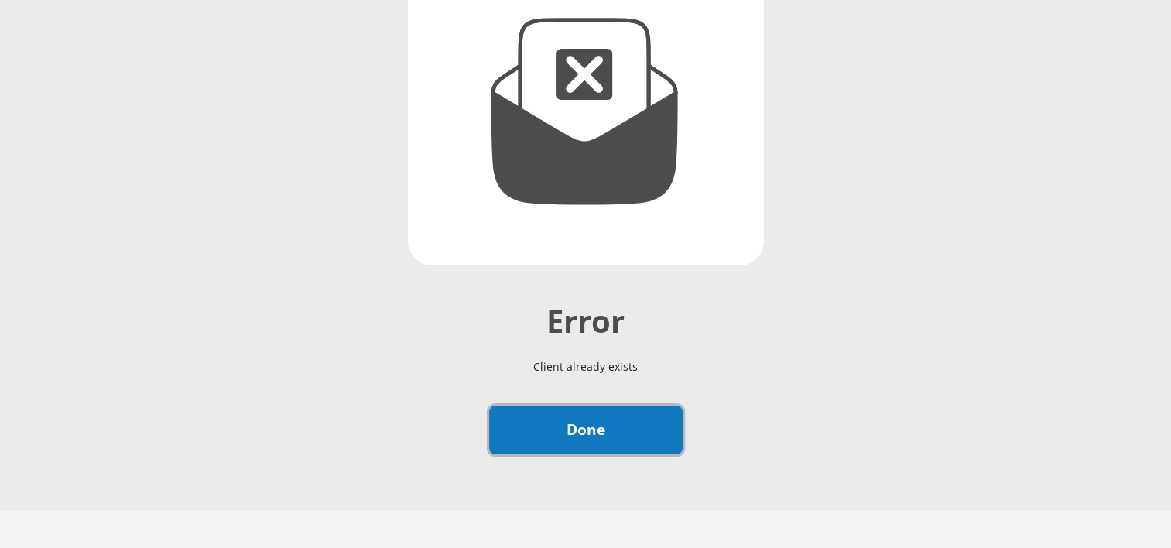
click at [588, 430] on link "Done" at bounding box center [585, 430] width 193 height 49
